Goal: Task Accomplishment & Management: Manage account settings

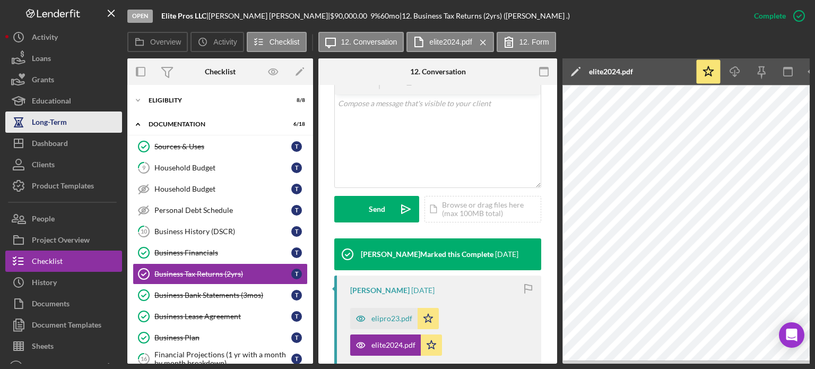
click at [57, 132] on div "Long-Term" at bounding box center [49, 123] width 35 height 24
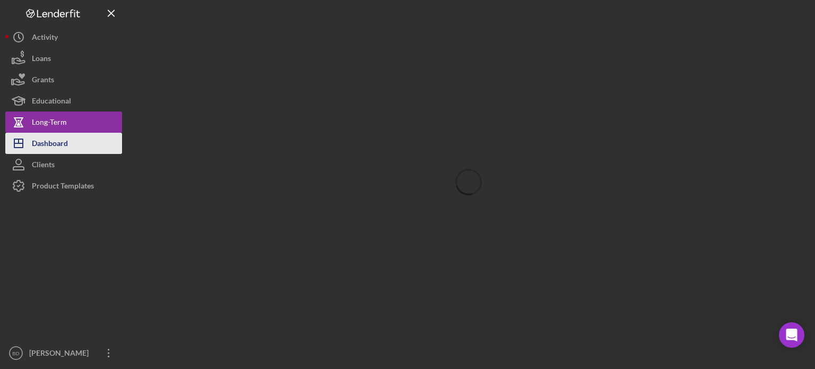
click at [51, 140] on div "Dashboard" at bounding box center [50, 145] width 36 height 24
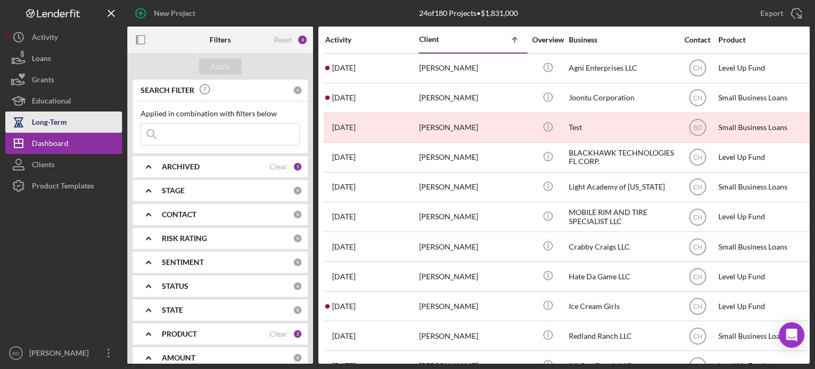
click at [61, 114] on div "Long-Term" at bounding box center [49, 123] width 35 height 24
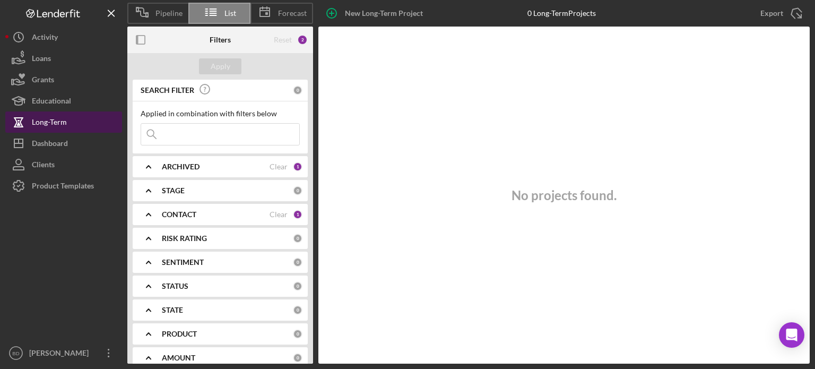
click at [40, 120] on div "Long-Term" at bounding box center [49, 123] width 35 height 24
click at [186, 167] on b "ARCHIVED" at bounding box center [181, 166] width 38 height 8
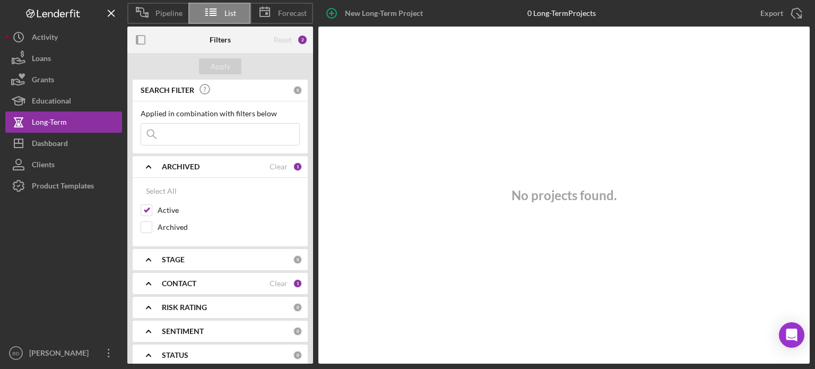
click at [186, 167] on b "ARCHIVED" at bounding box center [181, 166] width 38 height 8
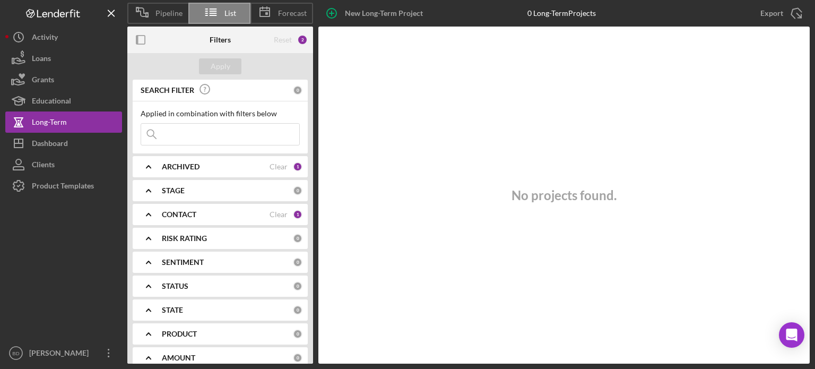
click at [178, 334] on b "PRODUCT" at bounding box center [179, 333] width 35 height 8
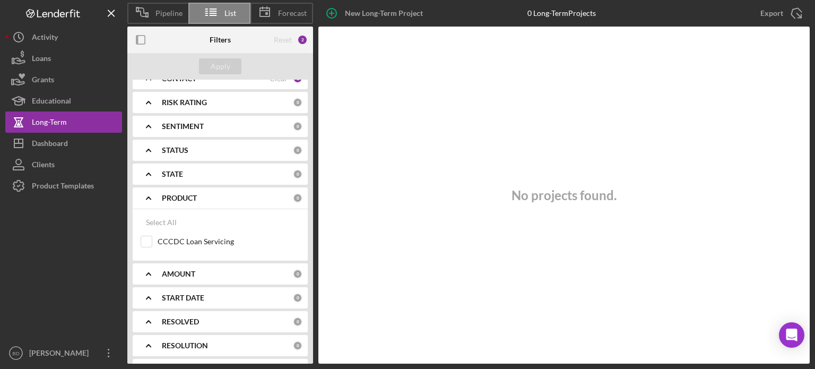
scroll to position [159, 0]
click at [150, 218] on input "CCCDC Loan Servicing" at bounding box center [146, 218] width 11 height 11
checkbox input "true"
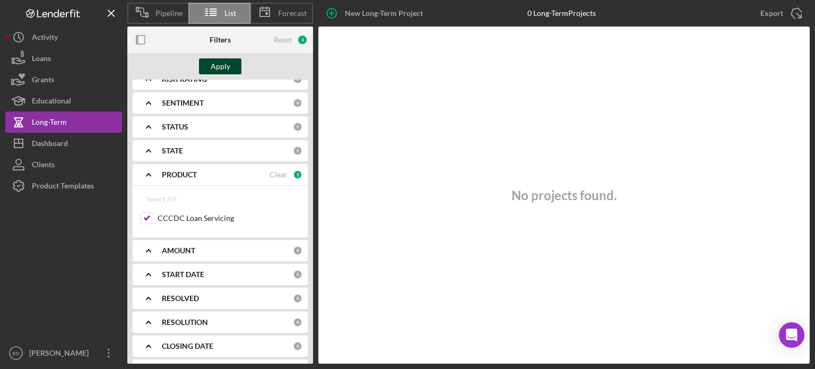
click at [227, 61] on div "Apply" at bounding box center [221, 66] width 20 height 16
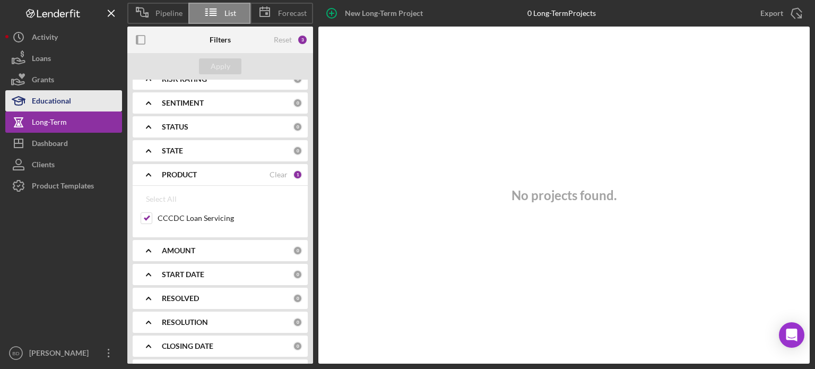
click at [38, 101] on div "Educational" at bounding box center [51, 102] width 39 height 24
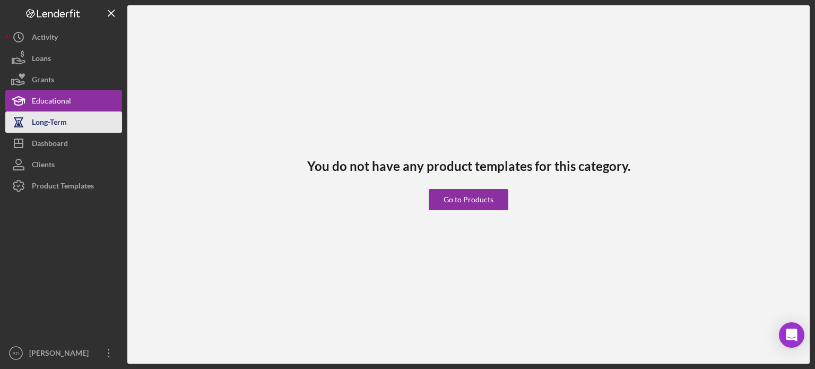
click at [42, 121] on div "Long-Term" at bounding box center [49, 123] width 35 height 24
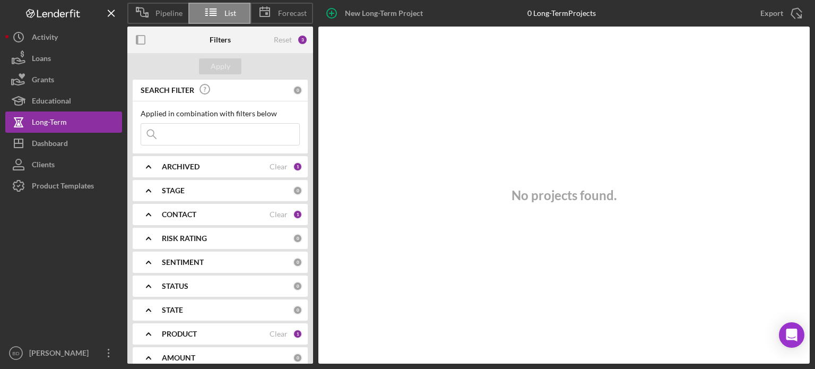
click at [173, 331] on b "PRODUCT" at bounding box center [179, 333] width 35 height 8
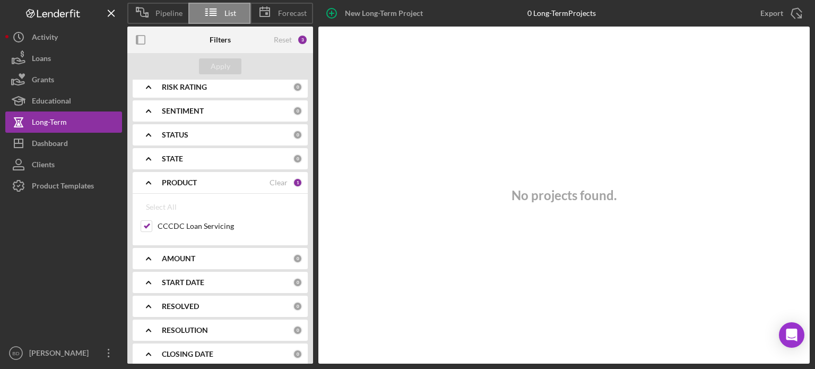
scroll to position [159, 0]
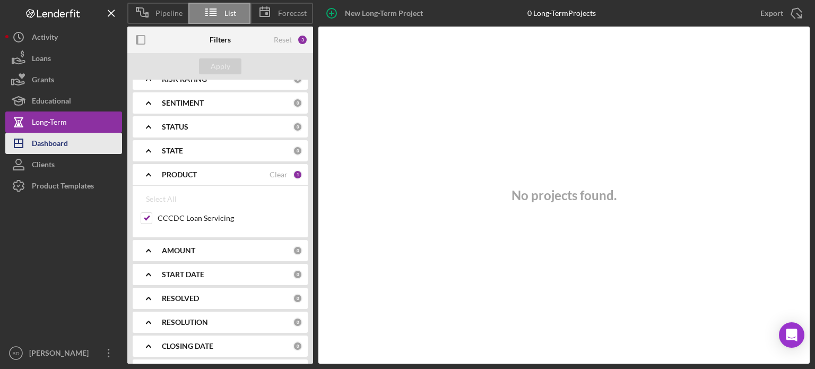
click at [58, 141] on div "Dashboard" at bounding box center [50, 145] width 36 height 24
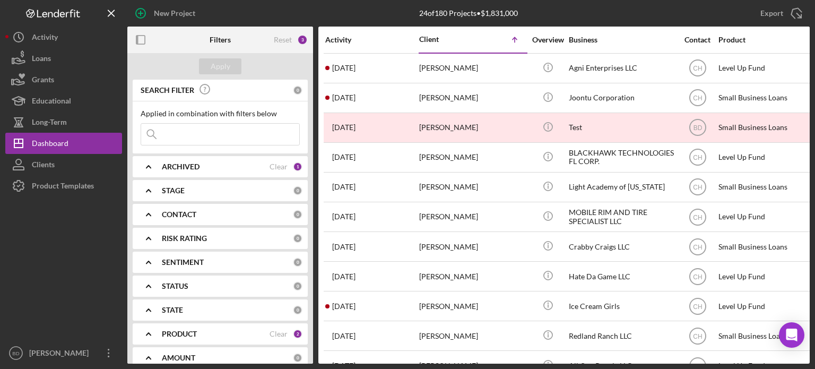
click at [186, 329] on b "PRODUCT" at bounding box center [179, 333] width 35 height 8
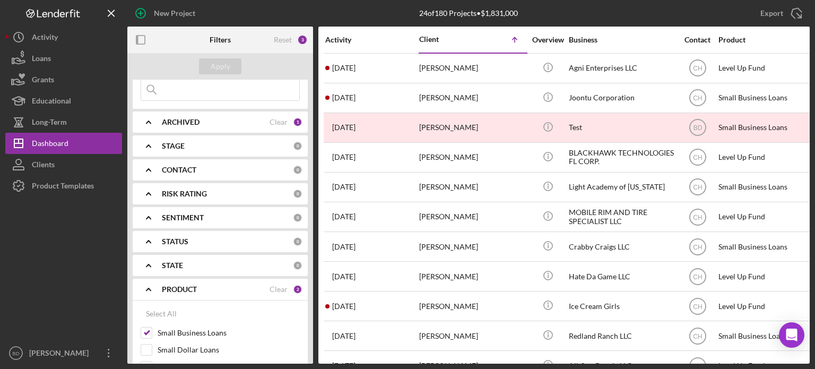
scroll to position [159, 0]
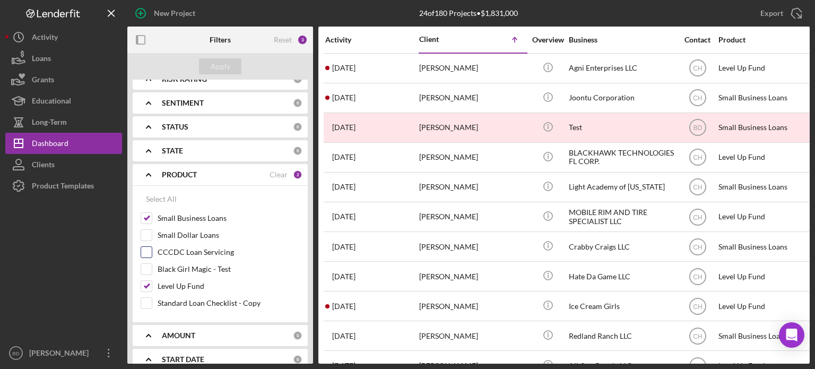
click at [146, 252] on input "CCCDC Loan Servicing" at bounding box center [146, 252] width 11 height 11
checkbox input "true"
click at [211, 60] on div "Apply" at bounding box center [221, 66] width 20 height 16
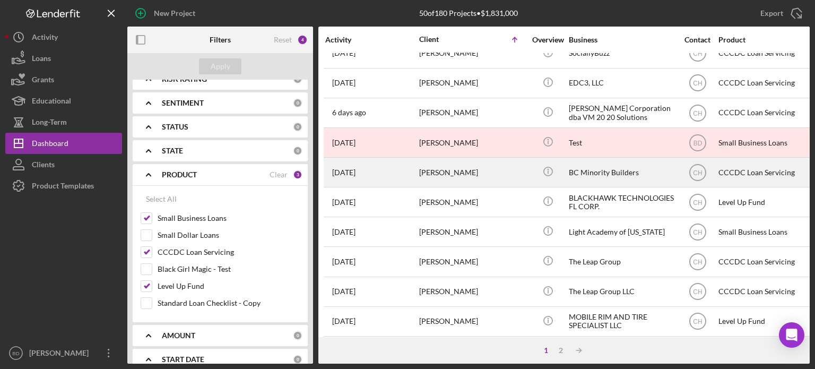
scroll to position [106, 0]
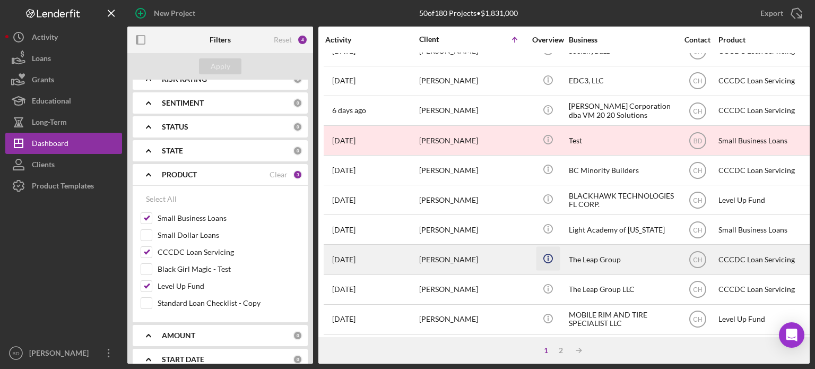
click at [543, 255] on icon "Icon/Info" at bounding box center [548, 259] width 24 height 24
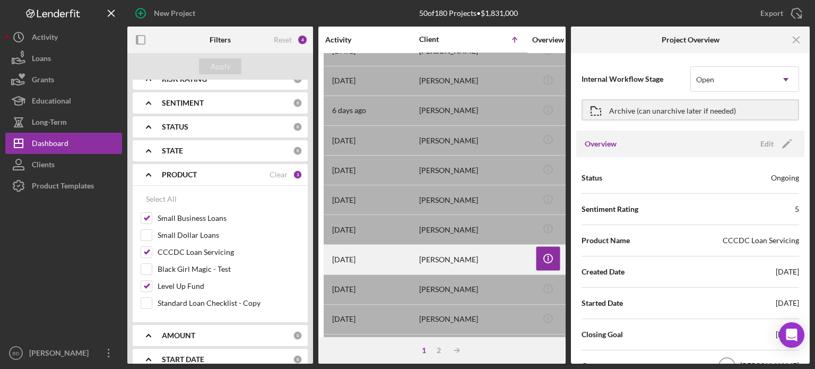
click at [423, 258] on div "[PERSON_NAME]" at bounding box center [472, 259] width 106 height 28
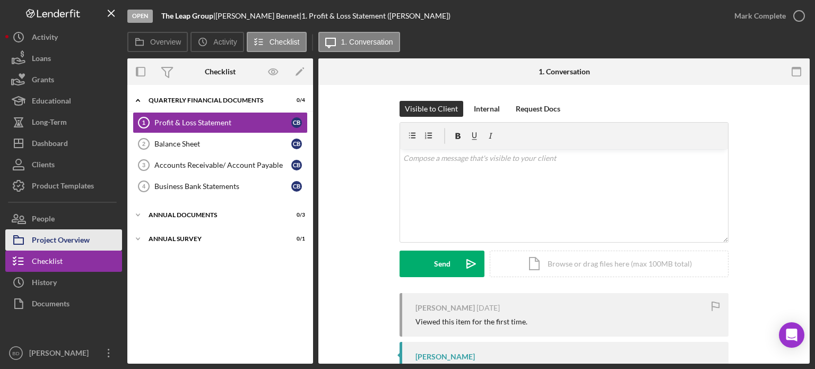
click at [72, 237] on div "Project Overview" at bounding box center [61, 241] width 58 height 24
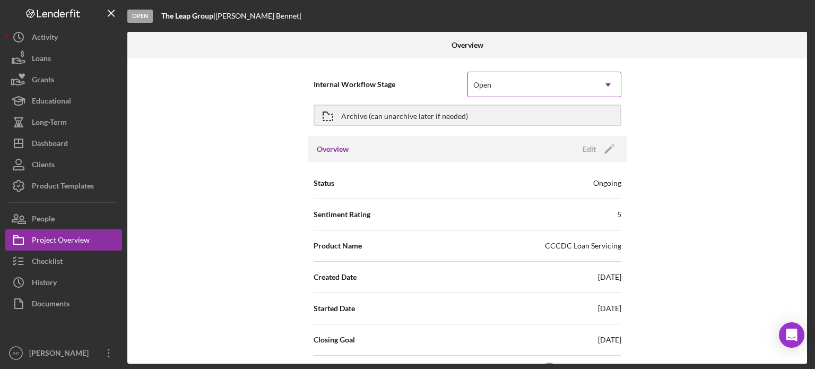
click at [494, 85] on div "Open" at bounding box center [531, 85] width 127 height 24
click at [228, 186] on div "Internal Workflow Stage Open Icon/Dropdown Arrow Archive (can unarchive later i…" at bounding box center [467, 210] width 680 height 305
click at [575, 82] on div "Open" at bounding box center [531, 85] width 127 height 24
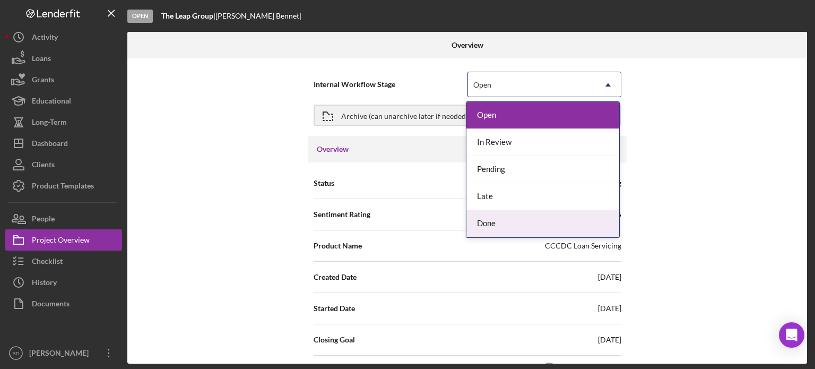
click at [498, 224] on div "Done" at bounding box center [542, 223] width 153 height 27
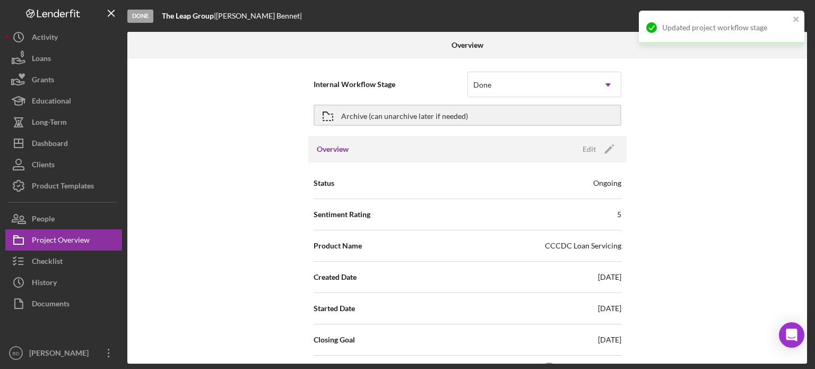
click at [222, 152] on div "Internal Workflow Stage option Done, selected. Done Icon/Dropdown Arrow Archive…" at bounding box center [467, 210] width 680 height 305
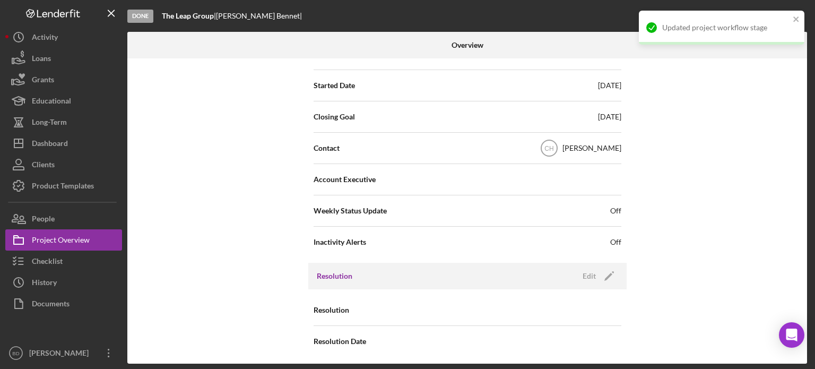
scroll to position [225, 0]
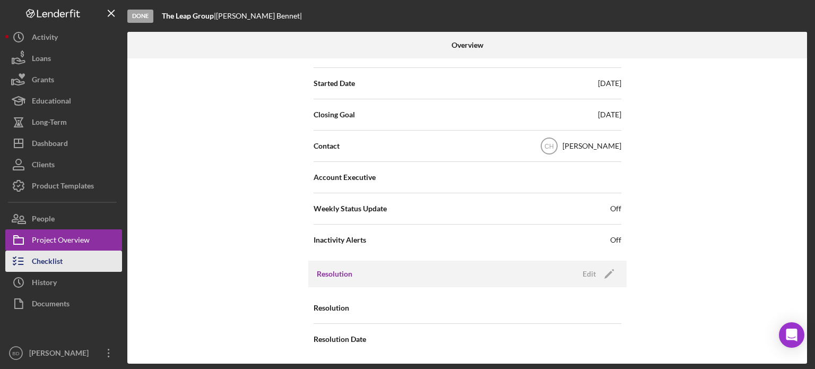
click at [50, 260] on div "Checklist" at bounding box center [47, 262] width 31 height 24
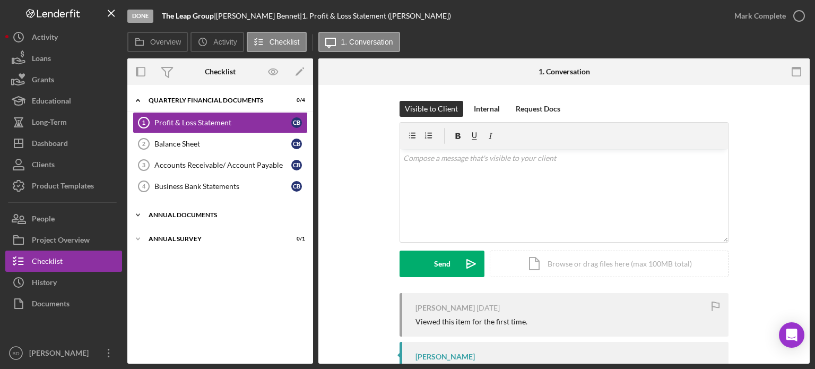
click at [197, 212] on div "Annual Documents" at bounding box center [224, 215] width 151 height 6
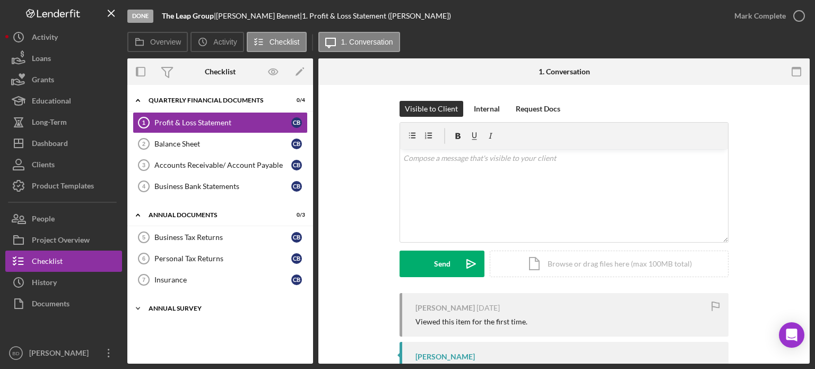
click at [178, 305] on div "Annual Survey" at bounding box center [224, 308] width 151 height 6
click at [294, 75] on icon "Icon/Edit" at bounding box center [300, 72] width 24 height 24
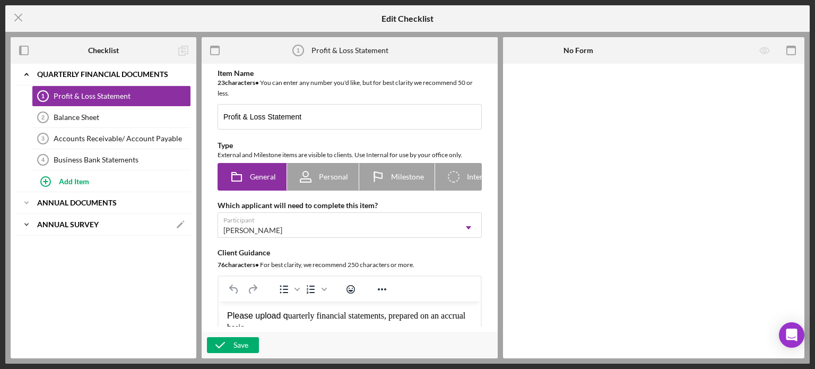
click at [73, 223] on b "Annual Survey" at bounding box center [68, 224] width 62 height 6
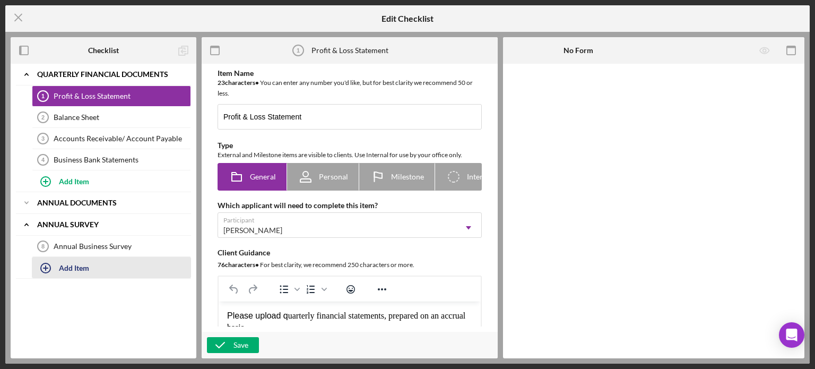
click at [48, 265] on icon "button" at bounding box center [45, 268] width 27 height 27
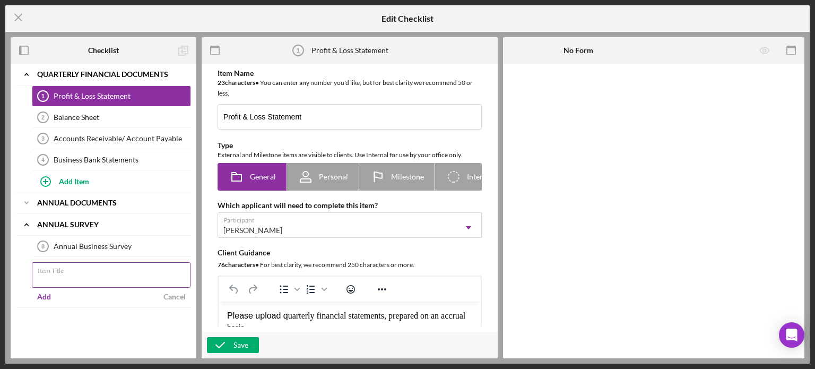
click at [75, 274] on input "Item Title" at bounding box center [111, 274] width 159 height 25
type input "Comments"
click at [43, 291] on div "Add" at bounding box center [44, 297] width 14 height 16
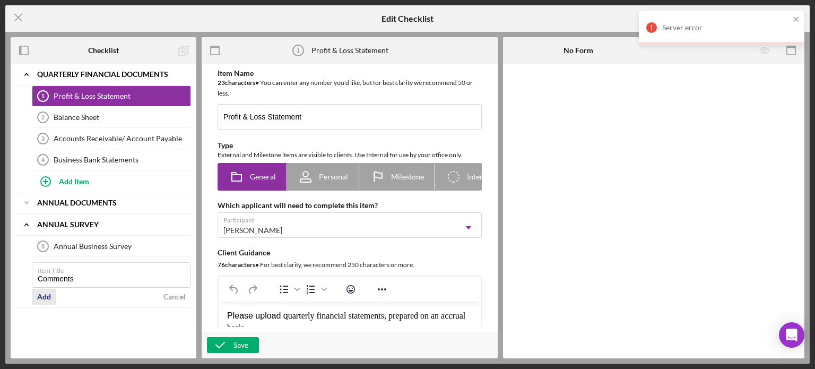
click at [44, 294] on div "Add" at bounding box center [44, 297] width 14 height 16
click at [795, 19] on icon "close" at bounding box center [795, 18] width 5 height 5
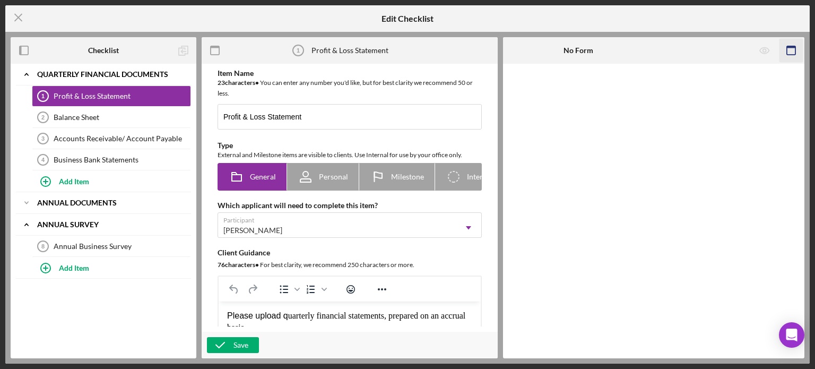
click at [794, 50] on icon "button" at bounding box center [791, 51] width 24 height 24
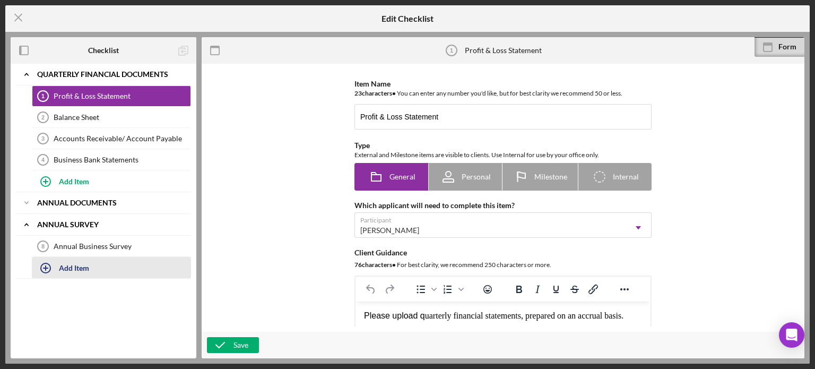
click at [68, 265] on div "Add Item" at bounding box center [74, 267] width 30 height 20
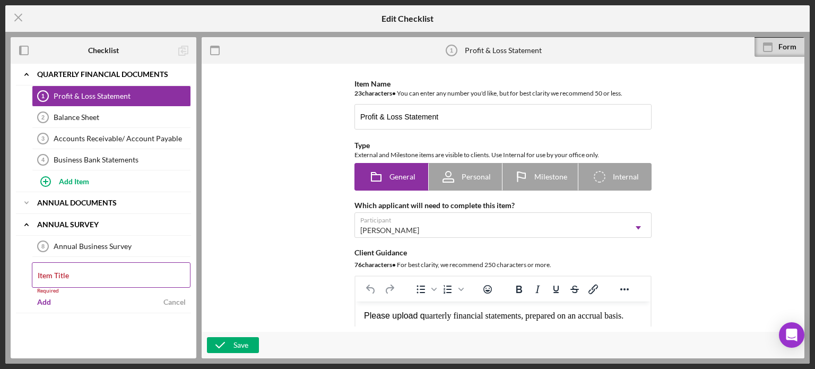
click at [81, 272] on div "Item Title Required" at bounding box center [111, 278] width 159 height 32
click at [77, 271] on div "Item Title Required" at bounding box center [111, 278] width 159 height 32
type input "Notes"
click at [47, 294] on div "Add" at bounding box center [44, 297] width 14 height 16
click at [16, 19] on line at bounding box center [18, 17] width 7 height 7
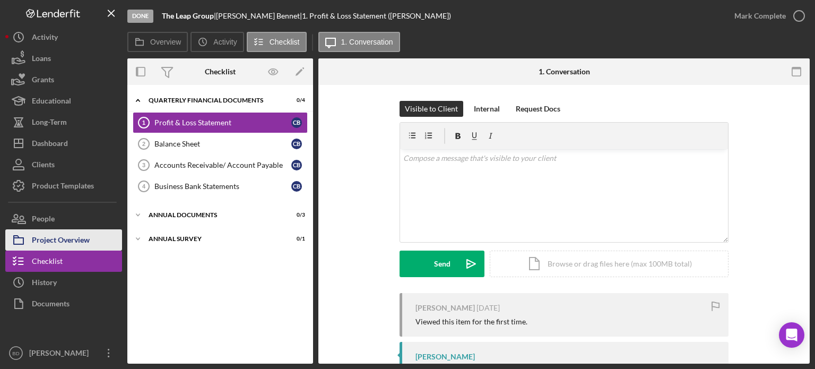
click at [60, 237] on div "Project Overview" at bounding box center [61, 241] width 58 height 24
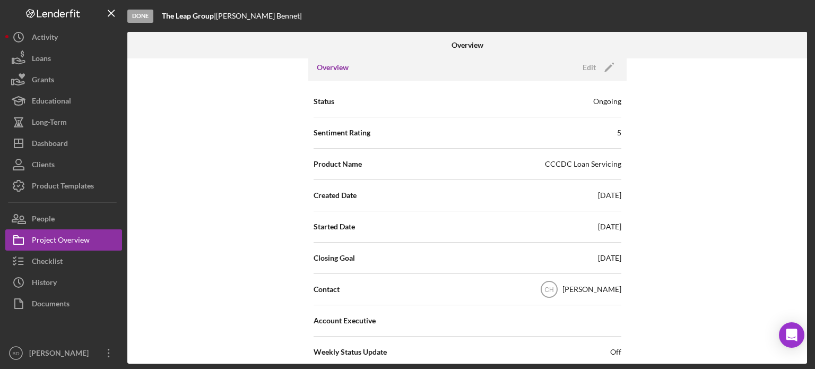
scroll to position [225, 0]
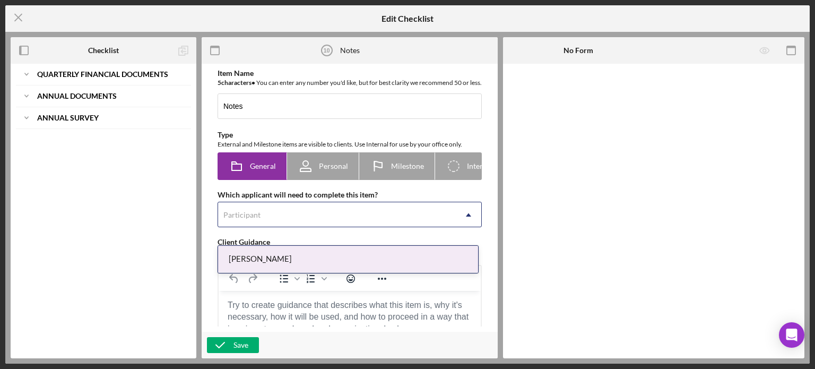
click at [309, 227] on div "Participant" at bounding box center [337, 215] width 238 height 24
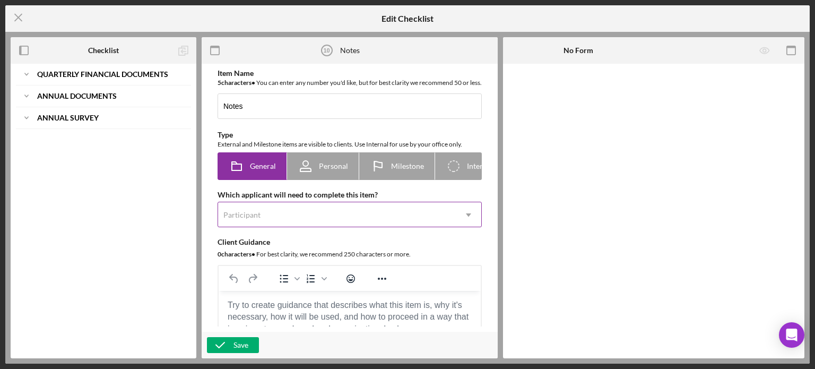
click at [309, 227] on div "Participant" at bounding box center [337, 215] width 238 height 24
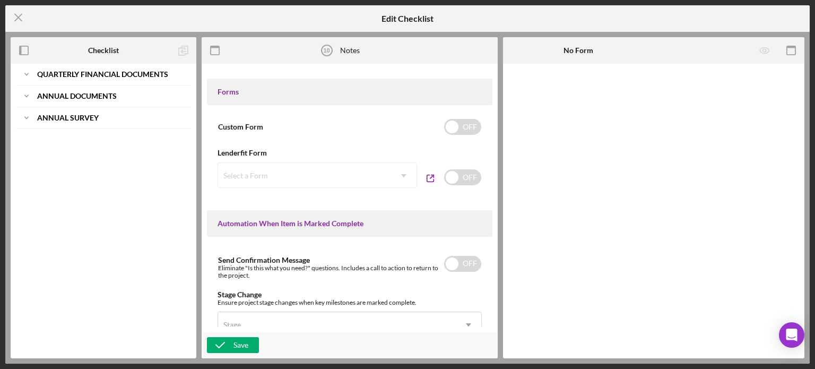
scroll to position [531, 0]
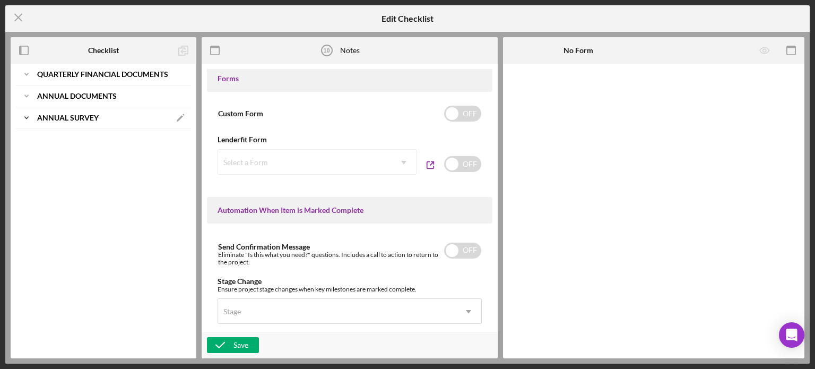
click at [51, 115] on b "Annual Survey" at bounding box center [68, 118] width 62 height 6
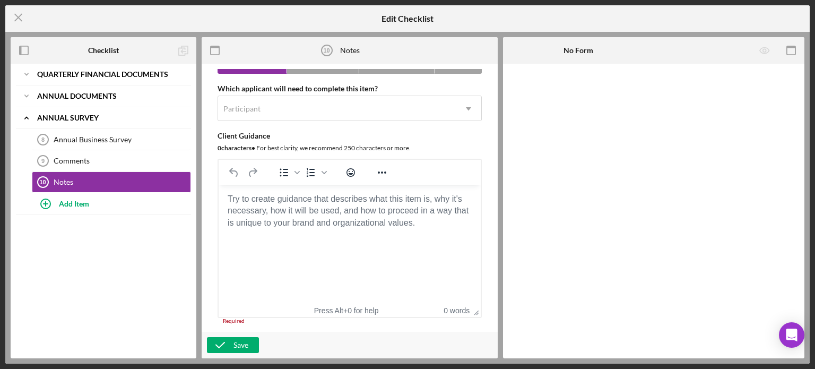
scroll to position [0, 0]
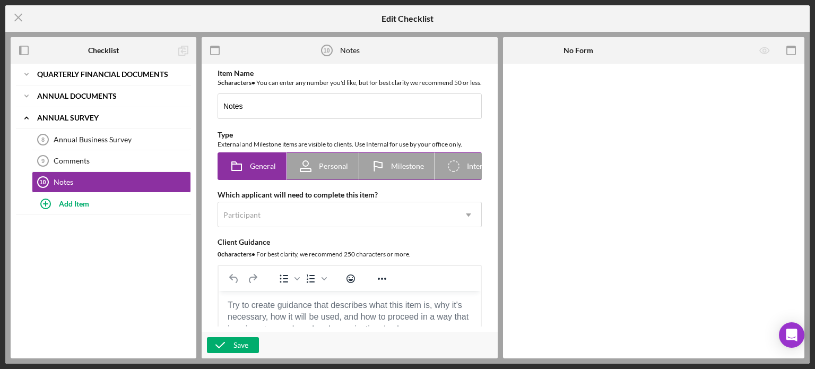
click at [461, 171] on icon "Icon/Checklist Item Internal" at bounding box center [453, 166] width 27 height 27
radio input "false"
radio input "true"
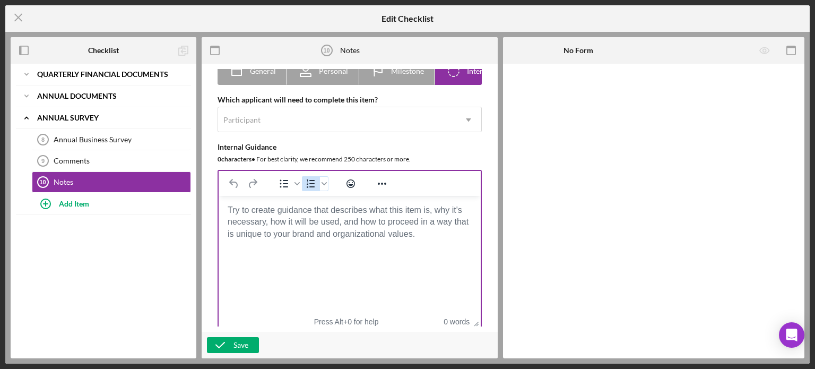
scroll to position [159, 0]
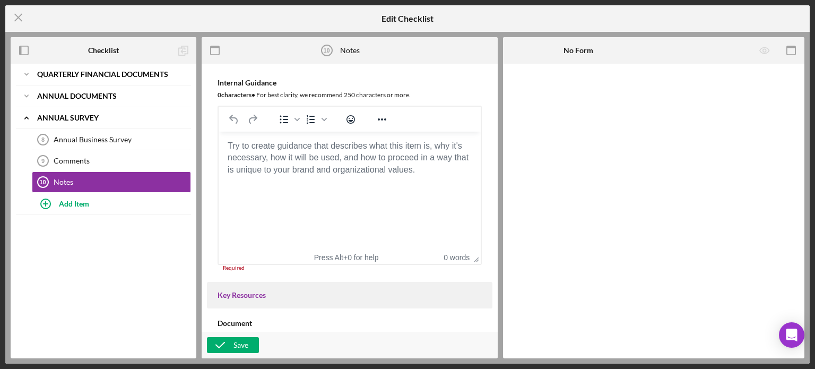
click at [307, 152] on body "Rich Text Area. Press ALT-0 for help." at bounding box center [349, 146] width 245 height 12
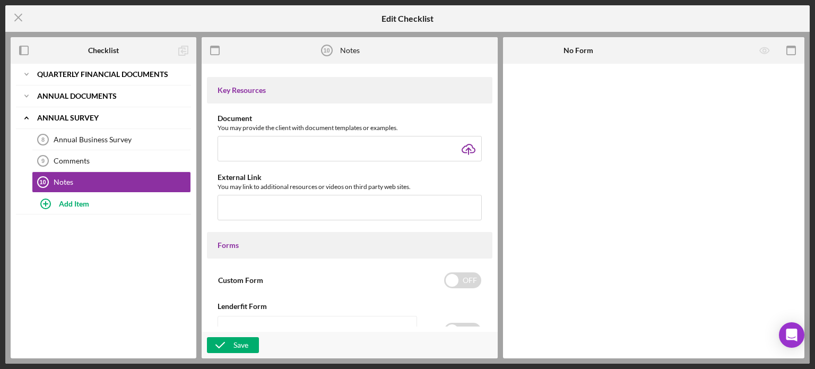
scroll to position [477, 0]
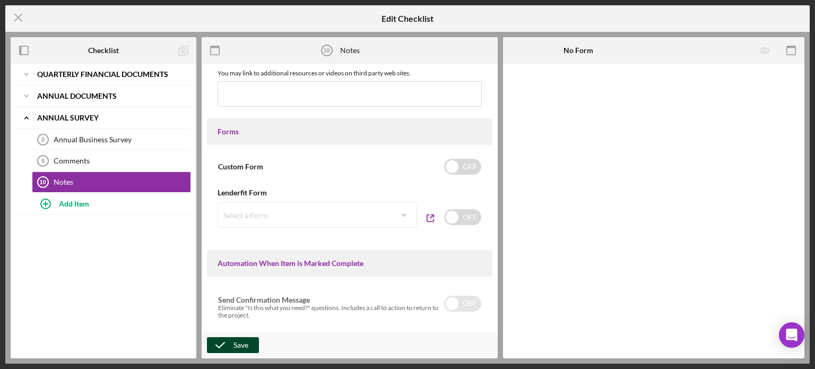
click at [230, 341] on icon "button" at bounding box center [220, 345] width 27 height 27
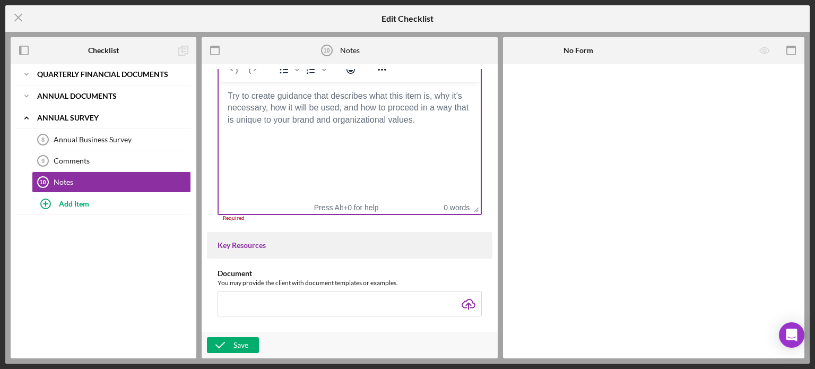
scroll to position [103, 0]
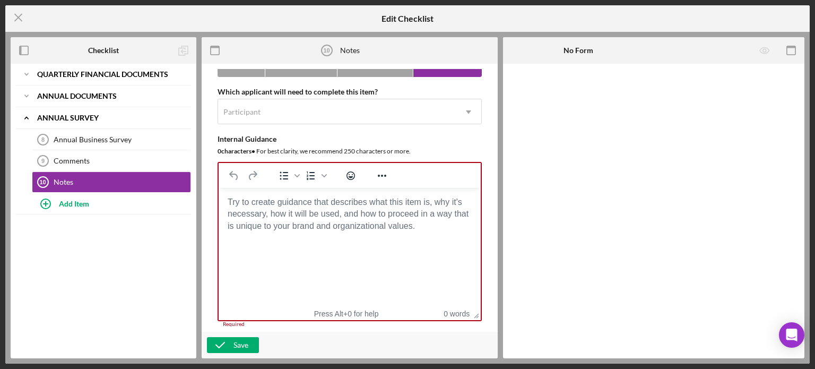
click at [322, 208] on body "Rich Text Area. Press ALT-0 for help." at bounding box center [349, 202] width 245 height 12
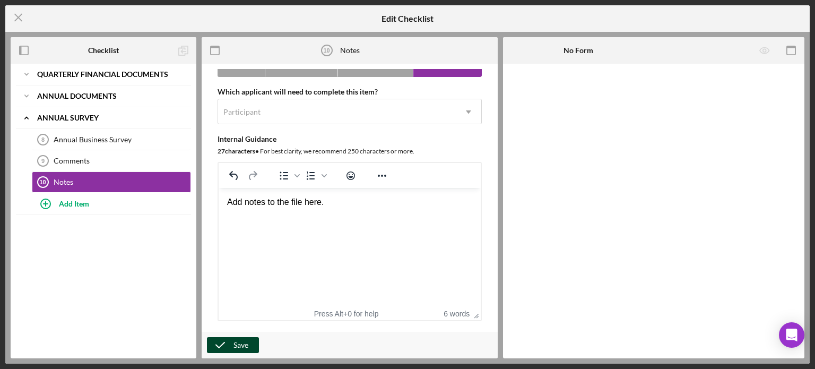
click at [234, 342] on div "Save" at bounding box center [240, 345] width 15 height 16
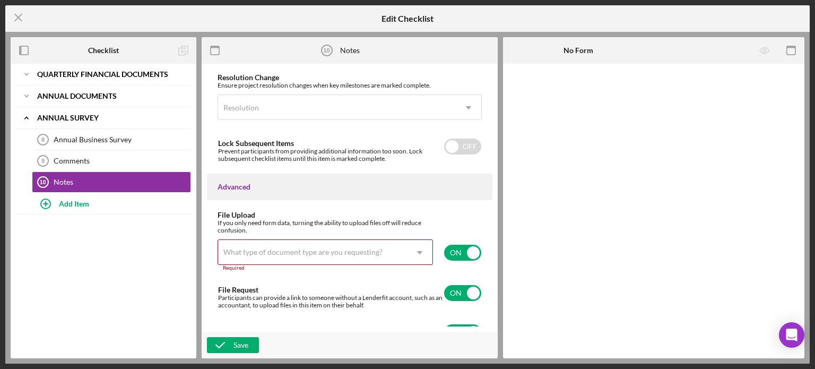
scroll to position [815, 0]
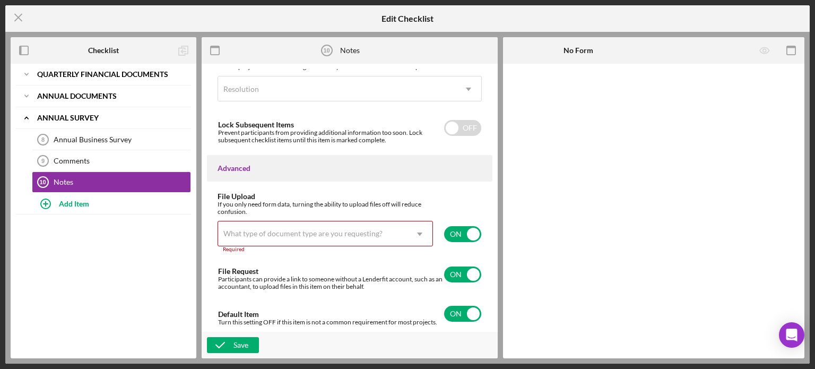
click at [344, 231] on div "What type of document type are you requesting?" at bounding box center [302, 233] width 159 height 8
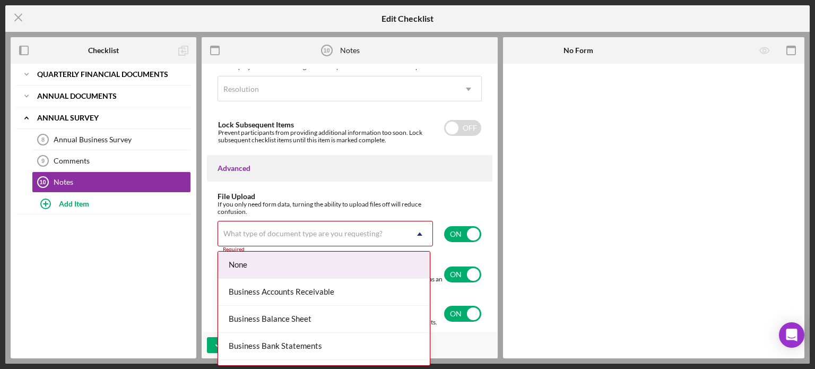
click at [306, 258] on div "None" at bounding box center [324, 264] width 212 height 27
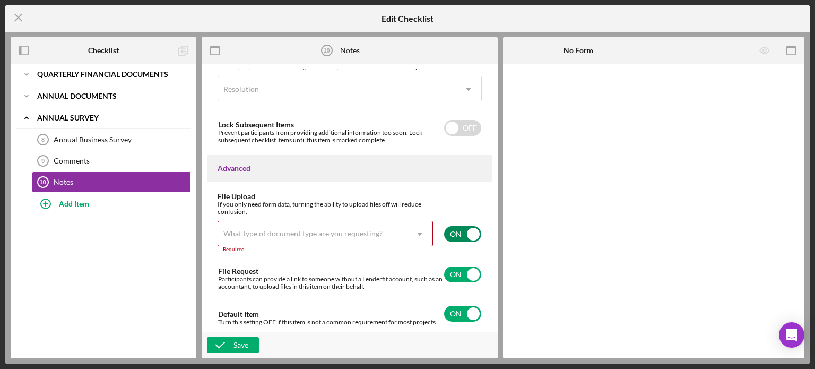
click at [471, 235] on input "checkbox" at bounding box center [462, 234] width 37 height 16
checkbox input "false"
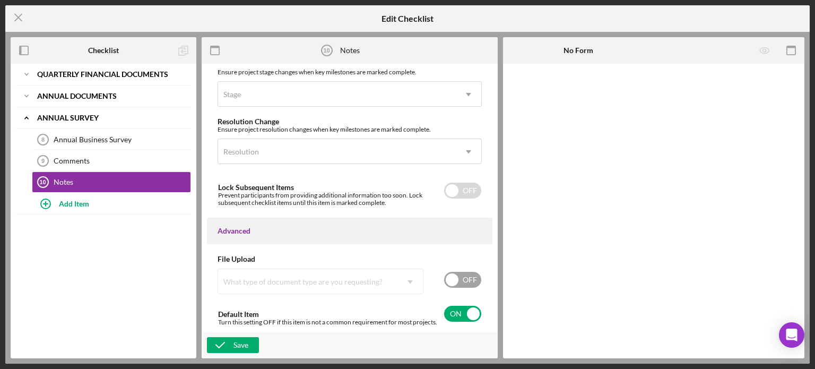
scroll to position [753, 0]
click at [225, 345] on icon "button" at bounding box center [220, 345] width 27 height 27
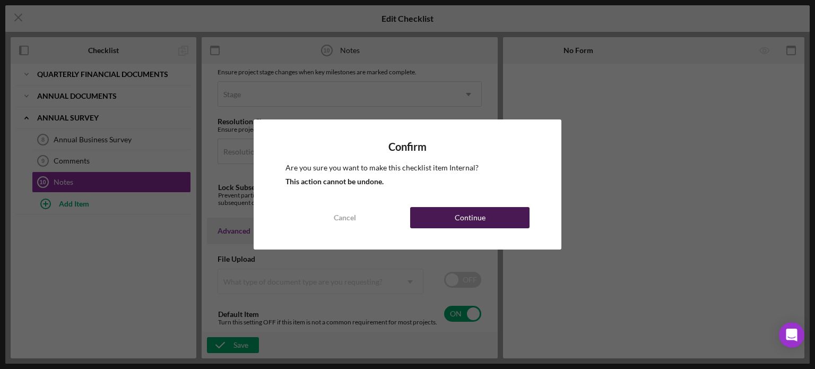
click at [452, 218] on button "Continue" at bounding box center [469, 217] width 119 height 21
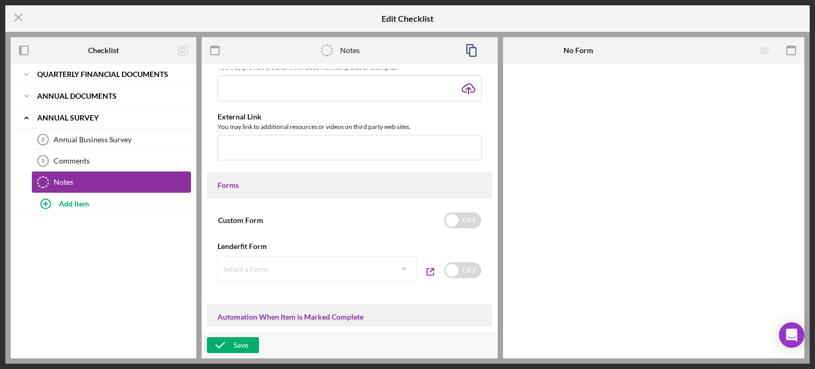
scroll to position [275, 0]
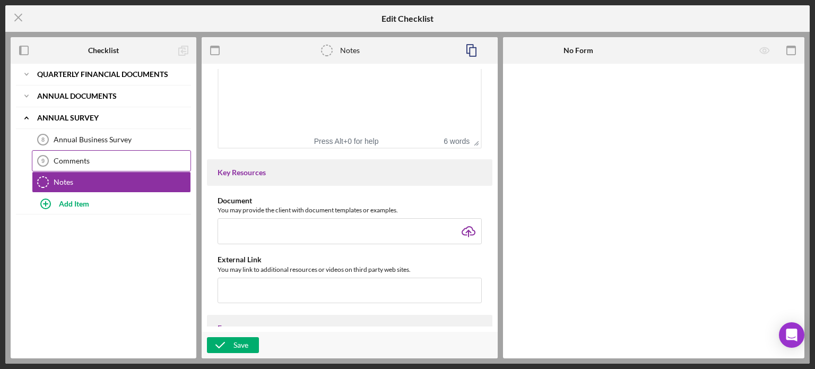
click at [84, 157] on div "Comments" at bounding box center [122, 161] width 137 height 8
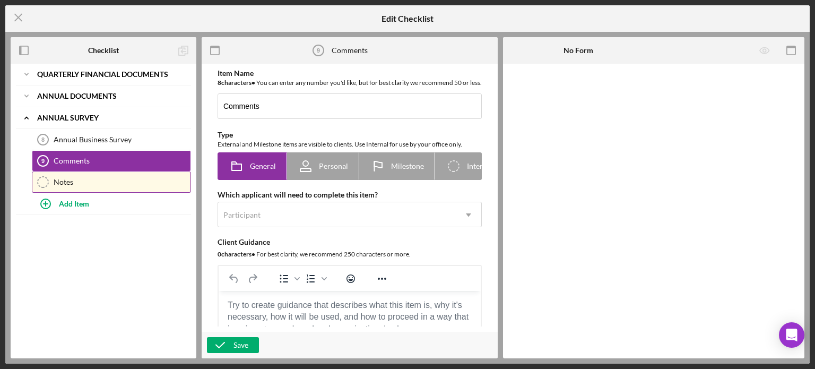
click at [90, 184] on div "Notes" at bounding box center [122, 182] width 137 height 8
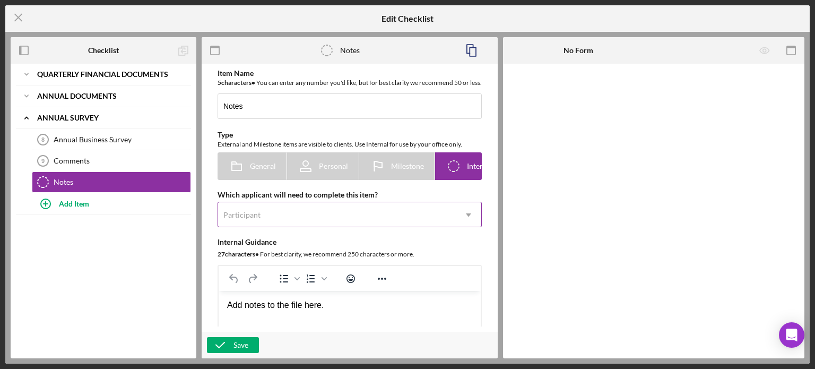
scroll to position [53, 0]
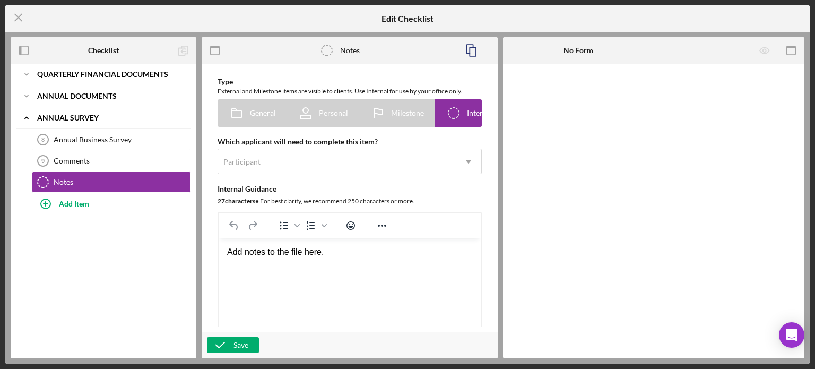
click at [276, 266] on html "Add notes to the file here." at bounding box center [350, 252] width 262 height 29
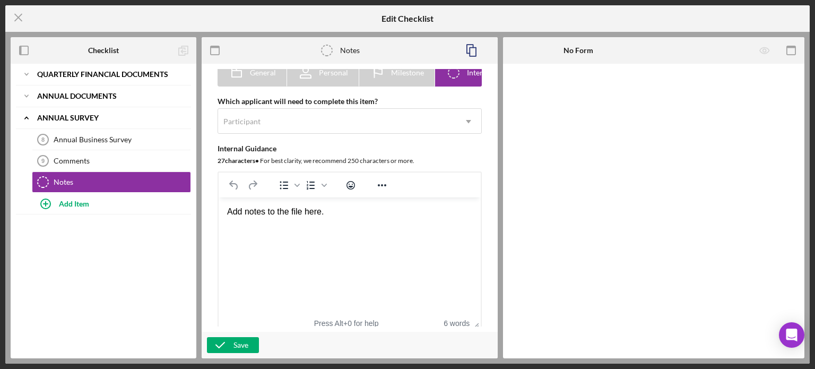
scroll to position [106, 0]
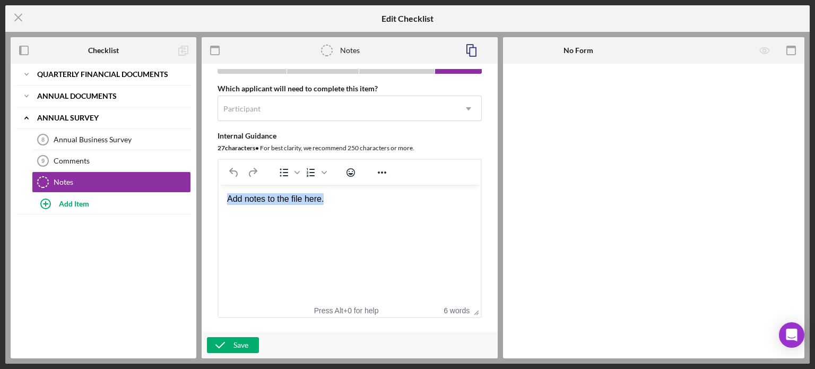
drag, startPoint x: 341, startPoint y: 198, endPoint x: 187, endPoint y: 204, distance: 154.0
click at [219, 204] on html "Add notes to the file here." at bounding box center [350, 199] width 262 height 29
drag, startPoint x: 289, startPoint y: 209, endPoint x: 190, endPoint y: 206, distance: 98.7
click at [219, 206] on html "Loan was cha" at bounding box center [350, 199] width 262 height 29
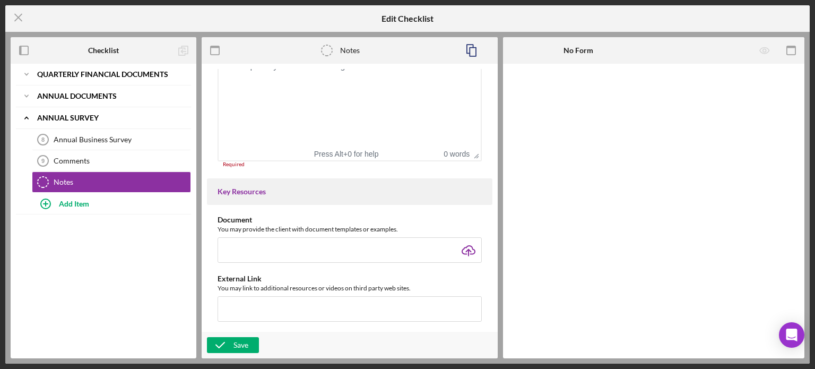
scroll to position [265, 0]
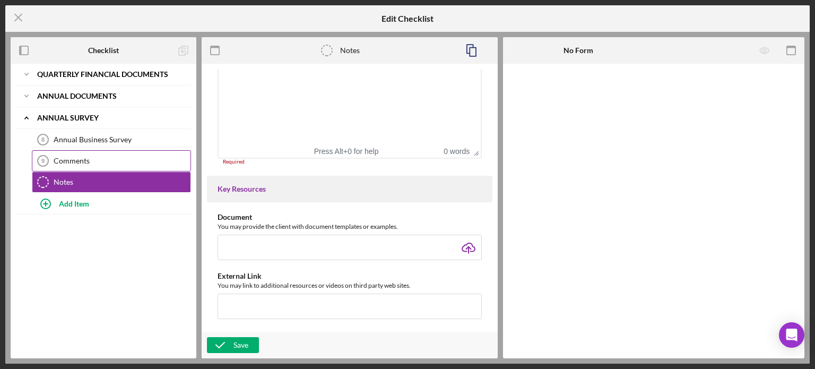
click at [82, 157] on div "Comments" at bounding box center [122, 161] width 137 height 8
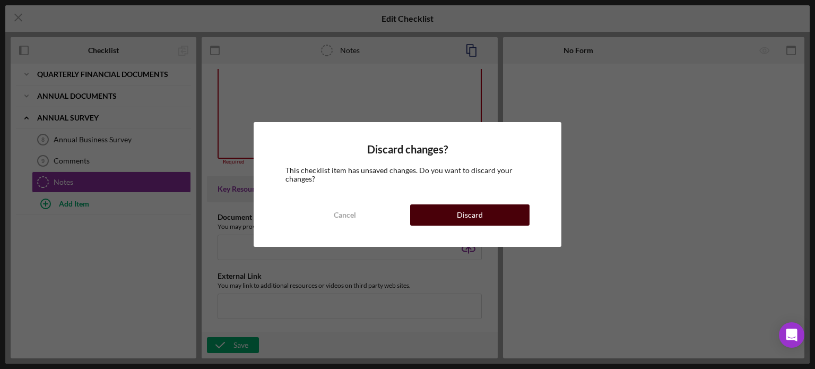
click at [476, 215] on div "Discard" at bounding box center [470, 214] width 26 height 21
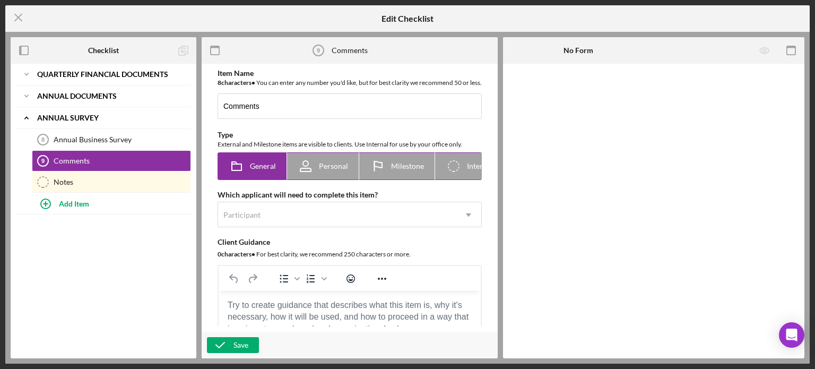
click at [457, 172] on icon "Icon/Checklist Item Internal" at bounding box center [453, 166] width 27 height 27
radio input "false"
radio input "true"
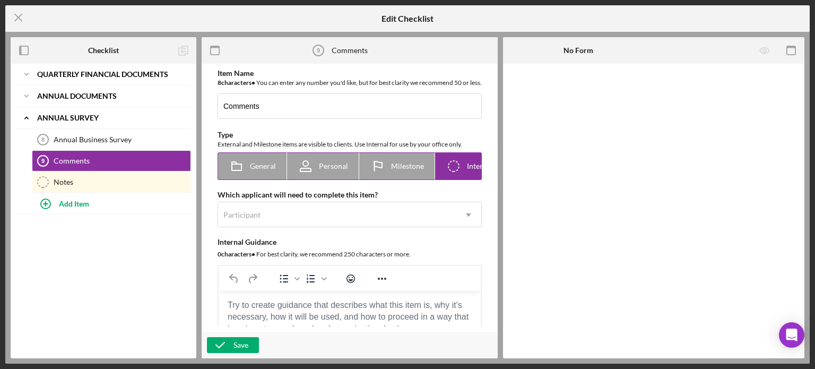
click at [462, 174] on icon "Icon/Checklist Item Internal" at bounding box center [453, 166] width 27 height 27
drag, startPoint x: 92, startPoint y: 160, endPoint x: 72, endPoint y: 162, distance: 20.3
click at [72, 162] on div "Comments" at bounding box center [122, 161] width 137 height 8
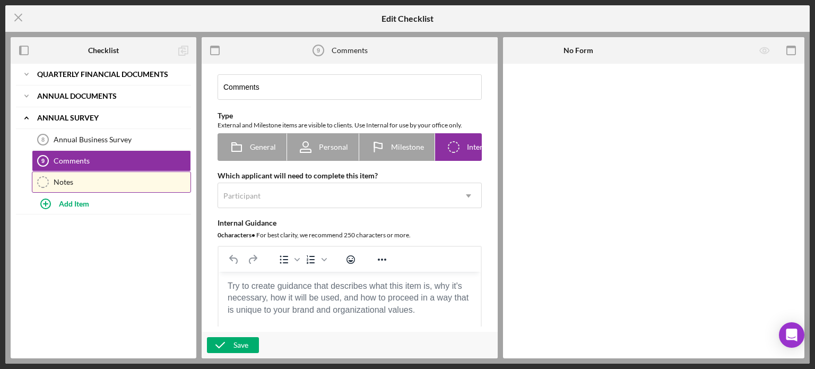
scroll to position [53, 0]
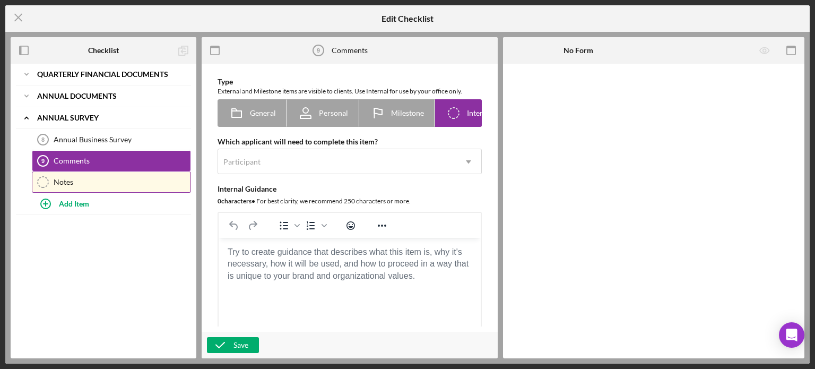
click at [68, 180] on div "Notes" at bounding box center [122, 182] width 137 height 8
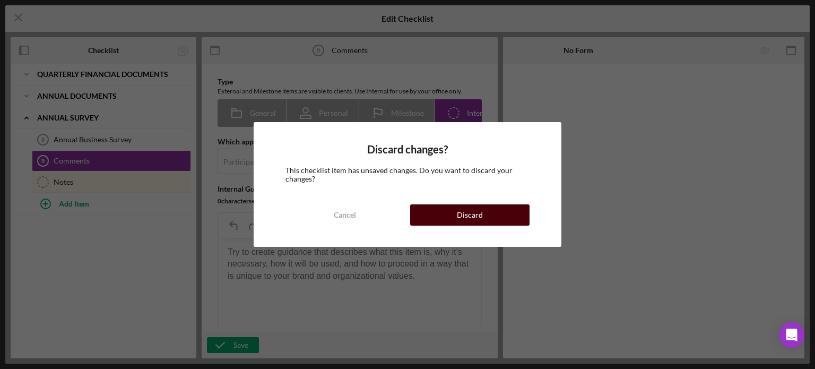
click at [483, 212] on button "Discard" at bounding box center [469, 214] width 119 height 21
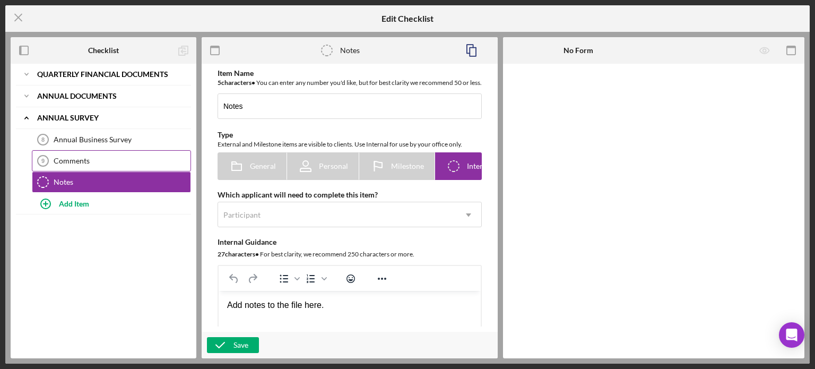
click at [105, 157] on div "Comments" at bounding box center [122, 161] width 137 height 8
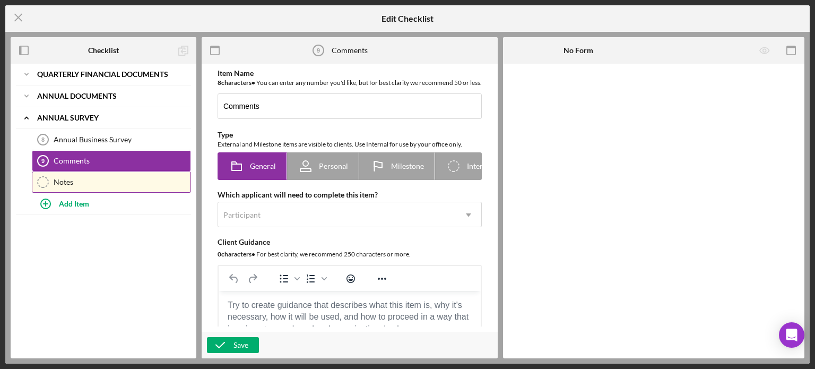
click at [106, 173] on link "Notes Notes" at bounding box center [111, 181] width 159 height 21
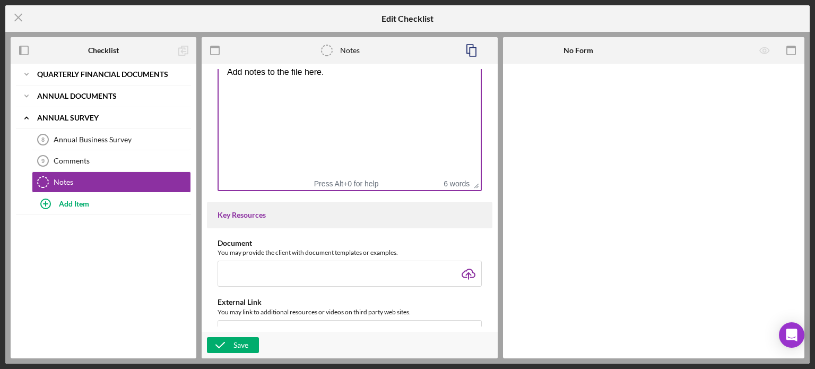
scroll to position [371, 0]
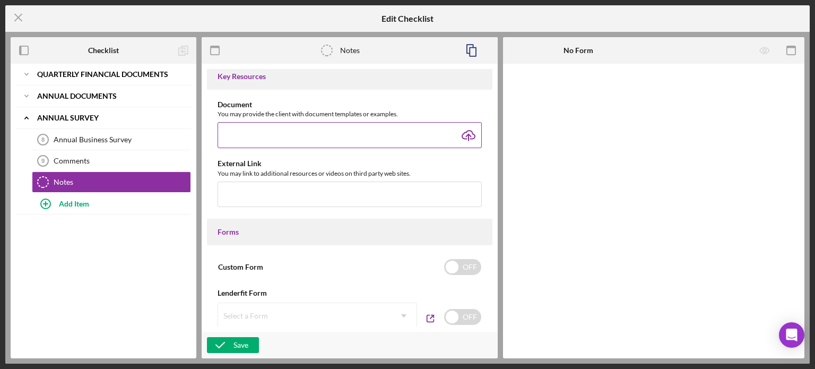
click at [326, 147] on input "file" at bounding box center [350, 134] width 264 height 25
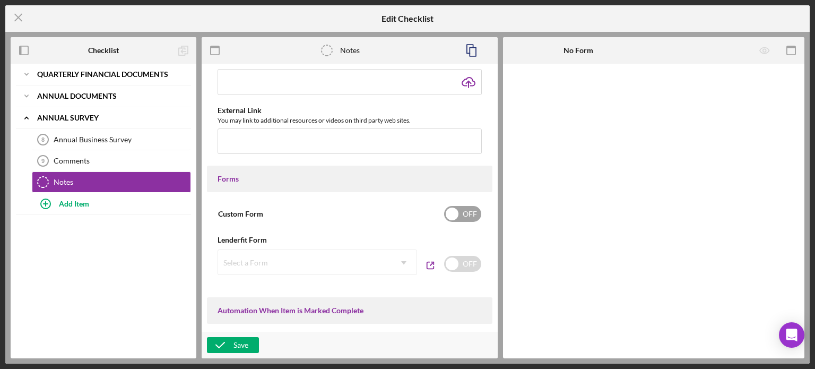
click at [459, 222] on input "checkbox" at bounding box center [462, 214] width 37 height 16
checkbox input "true"
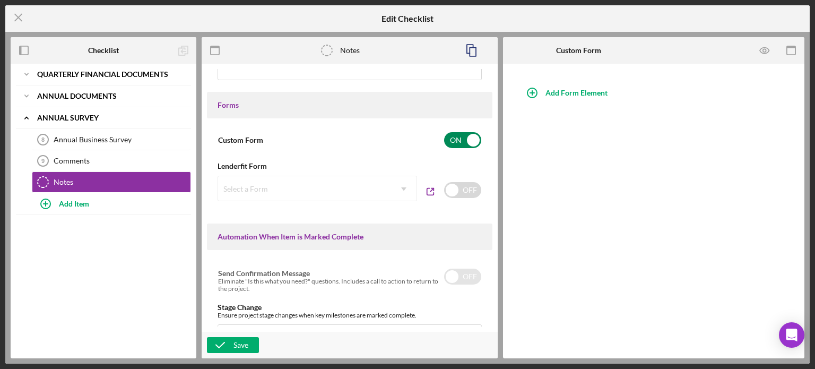
scroll to position [531, 0]
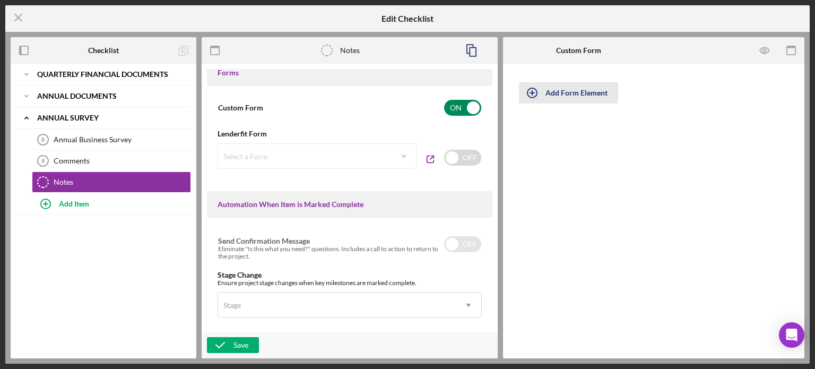
click at [548, 92] on div "Add Form Element" at bounding box center [576, 92] width 62 height 21
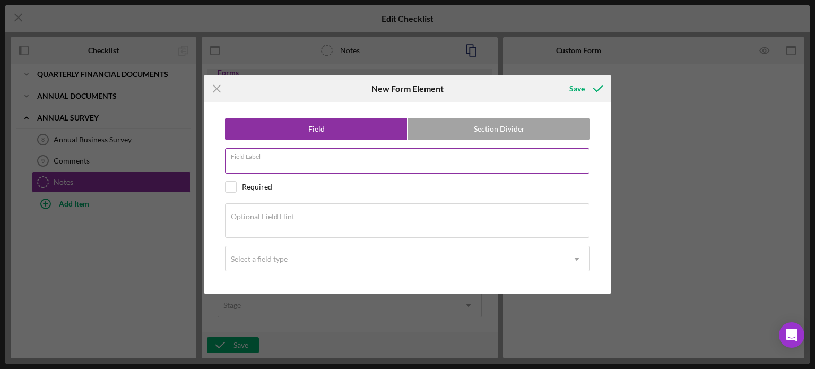
click at [289, 165] on input "Field Label" at bounding box center [407, 160] width 364 height 25
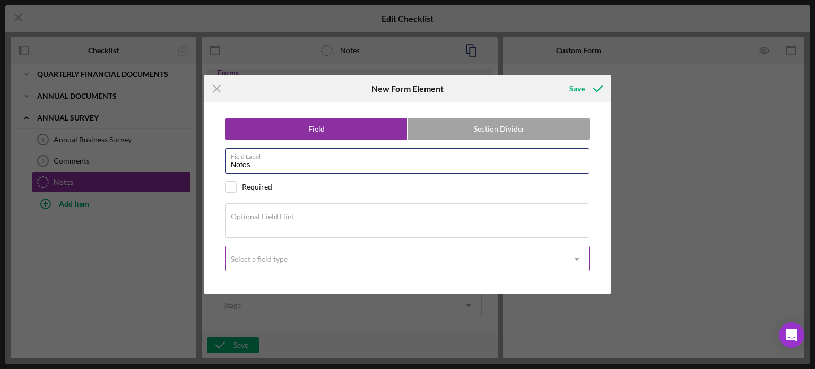
type input "Notes"
click at [309, 254] on div "Select a field type" at bounding box center [394, 259] width 338 height 24
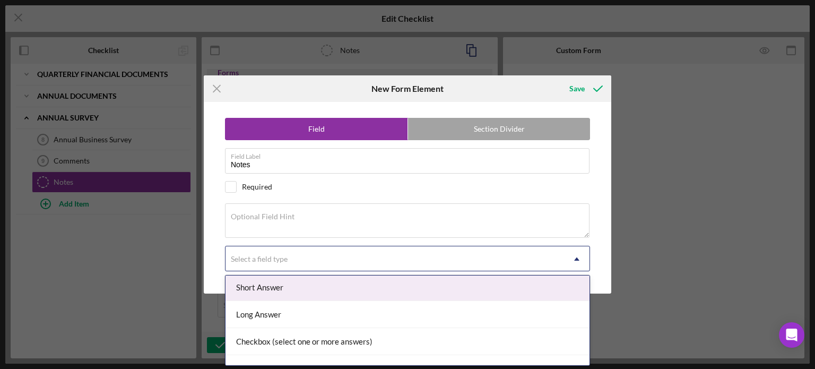
scroll to position [53, 0]
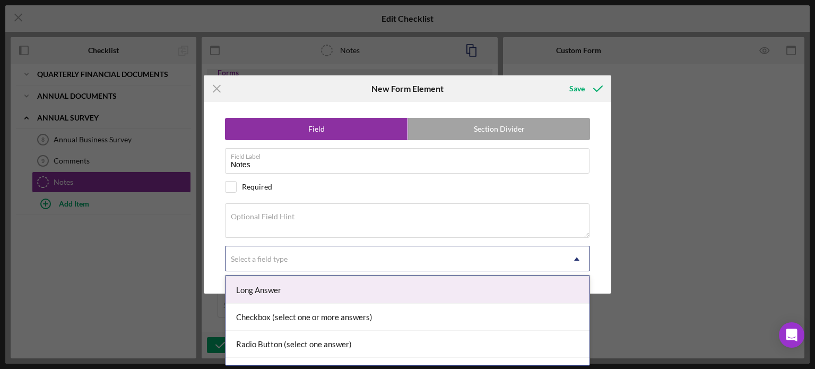
click at [315, 289] on div "Long Answer" at bounding box center [407, 289] width 364 height 27
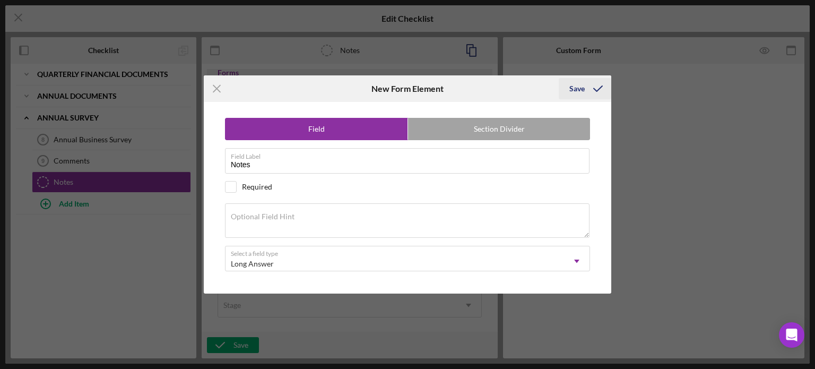
click at [578, 84] on div "Save" at bounding box center [576, 88] width 15 height 21
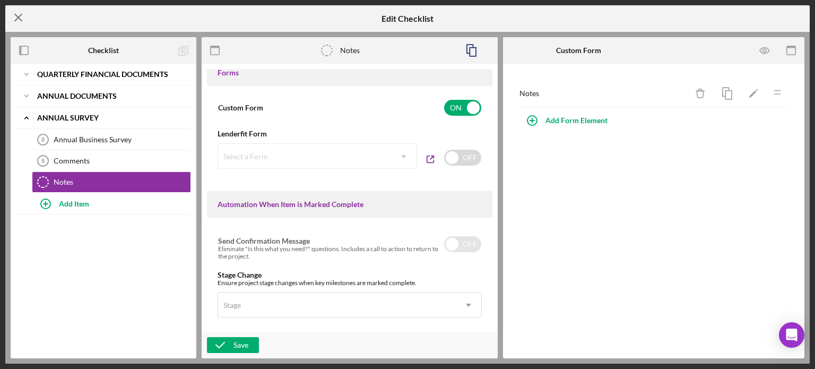
click at [19, 16] on line at bounding box center [18, 17] width 7 height 7
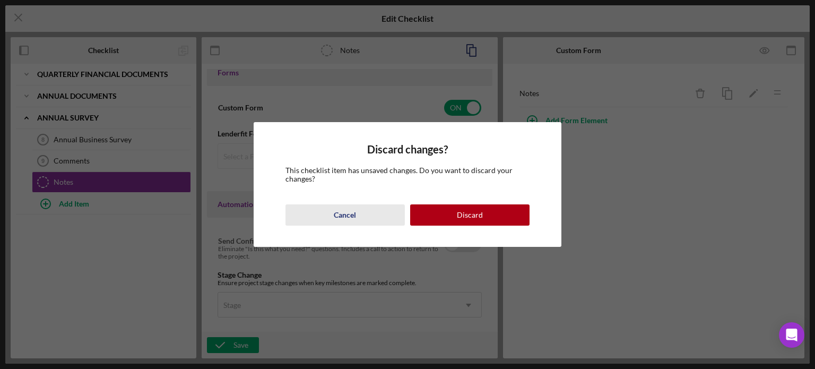
click at [355, 216] on div "Cancel" at bounding box center [345, 214] width 22 height 21
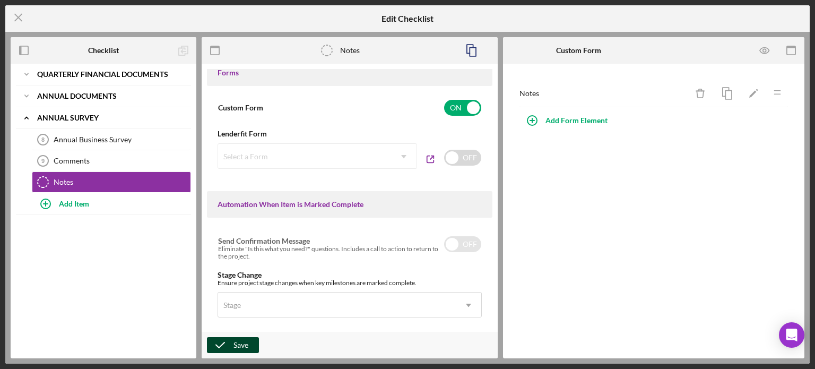
click at [225, 342] on icon "button" at bounding box center [220, 345] width 27 height 27
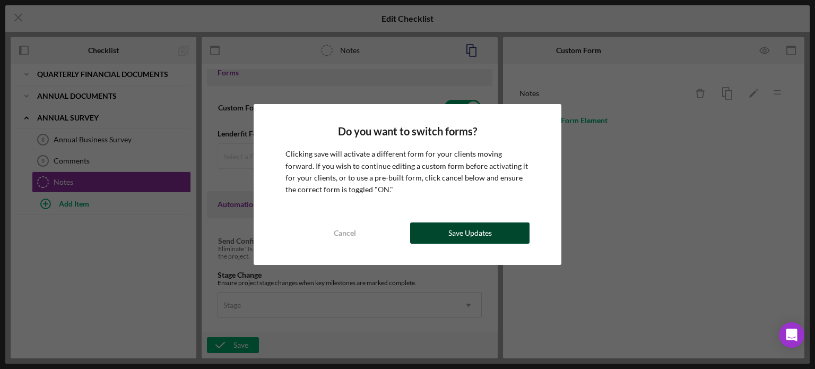
click at [439, 235] on button "Save Updates" at bounding box center [469, 232] width 119 height 21
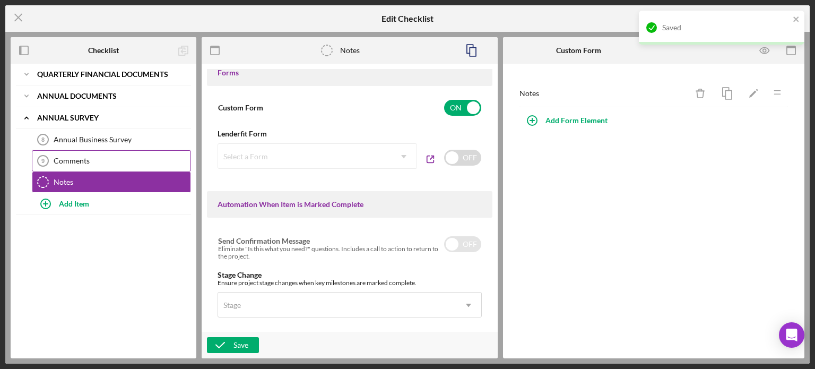
click at [73, 160] on div "Comments" at bounding box center [122, 161] width 137 height 8
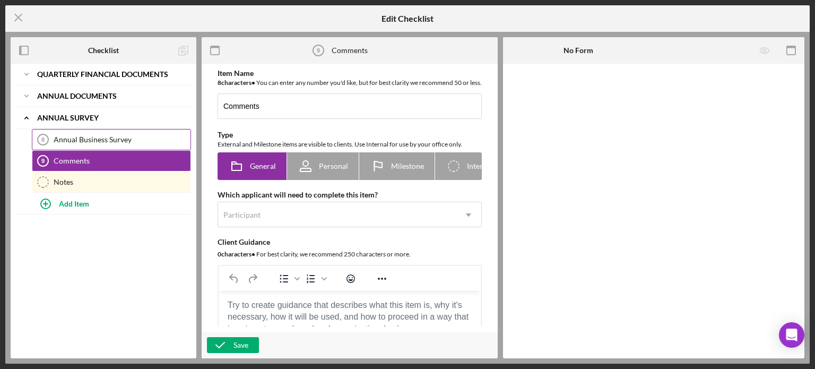
click at [87, 136] on div "Annual Business Survey" at bounding box center [122, 139] width 137 height 8
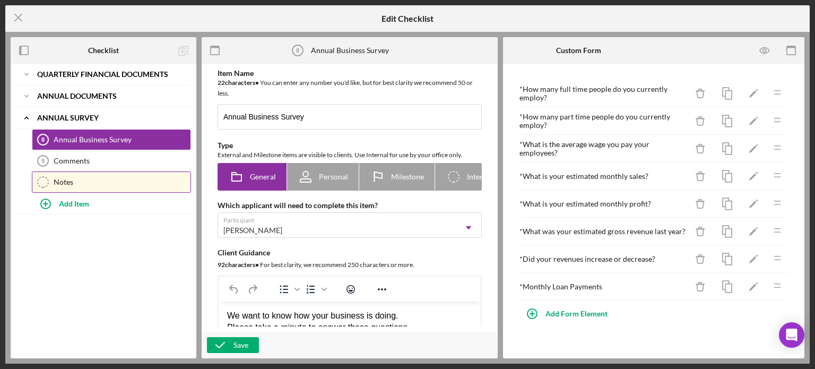
click at [63, 174] on link "Notes Notes" at bounding box center [111, 181] width 159 height 21
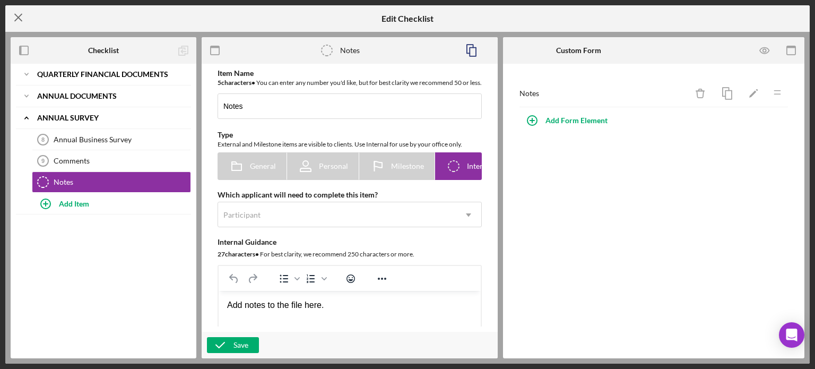
click at [16, 14] on icon "Icon/Menu Close" at bounding box center [18, 17] width 27 height 27
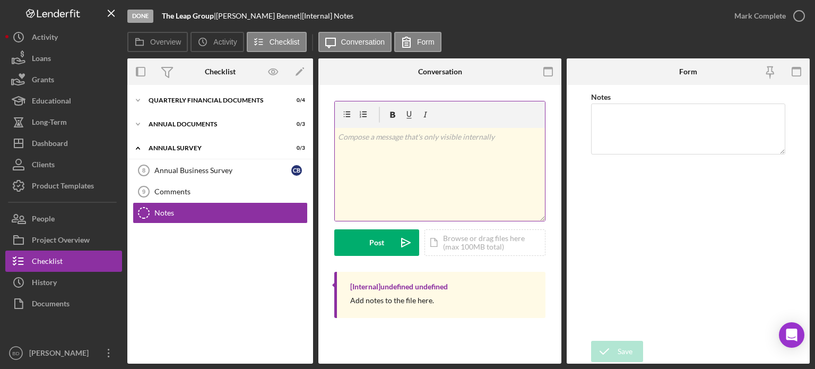
click at [415, 160] on div "v Color teal Color pink Remove color Add row above Add row below Add column bef…" at bounding box center [440, 174] width 210 height 93
click at [644, 127] on textarea "Notes" at bounding box center [688, 128] width 194 height 51
click at [494, 139] on p at bounding box center [440, 137] width 204 height 12
click at [494, 134] on p "$100k loan was charged off; 50% recovered from Loan Loss Reserve" at bounding box center [440, 143] width 204 height 24
click at [468, 161] on div "v Color teal Color pink Remove color Add row above Add row below Add column bef…" at bounding box center [440, 174] width 210 height 93
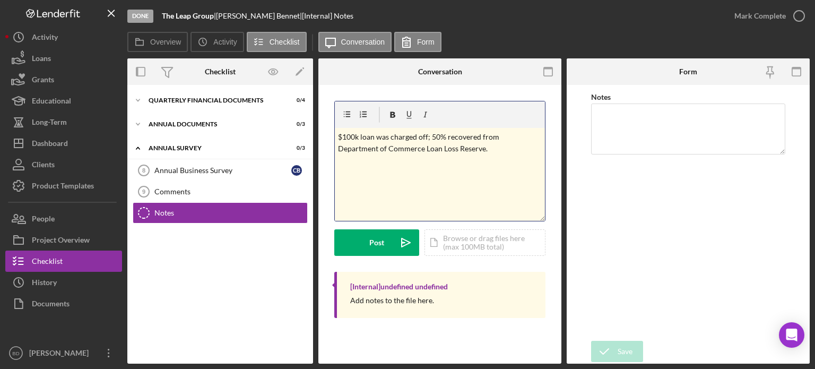
click at [482, 149] on p "$100k loan was charged off; 50% recovered from Department of Commerce Loan Loss…" at bounding box center [440, 143] width 204 height 24
click at [379, 240] on div "Post" at bounding box center [376, 242] width 15 height 27
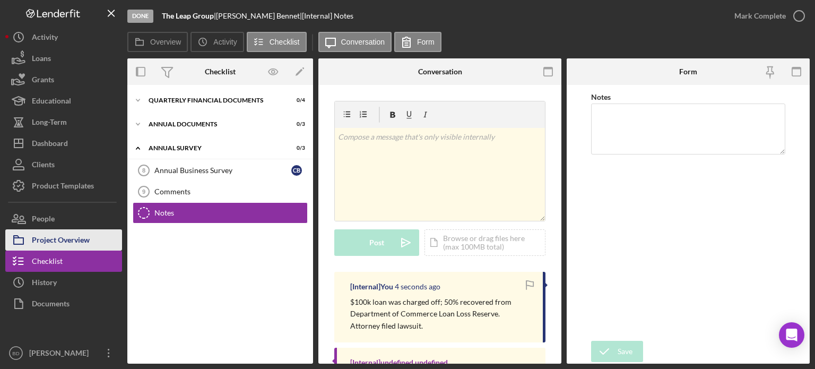
click at [59, 237] on div "Project Overview" at bounding box center [61, 241] width 58 height 24
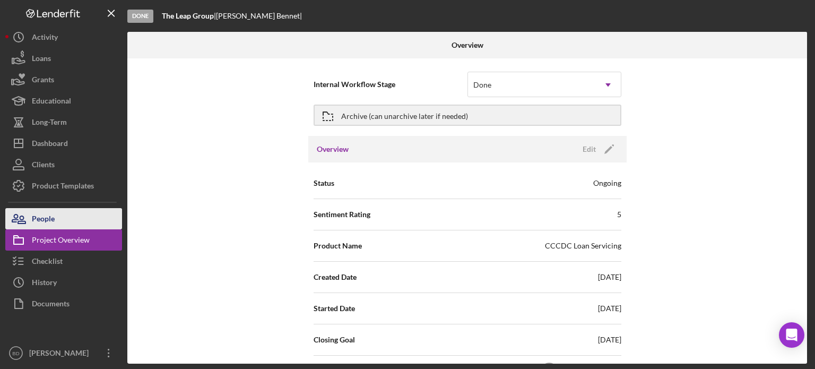
click at [55, 218] on button "People" at bounding box center [63, 218] width 117 height 21
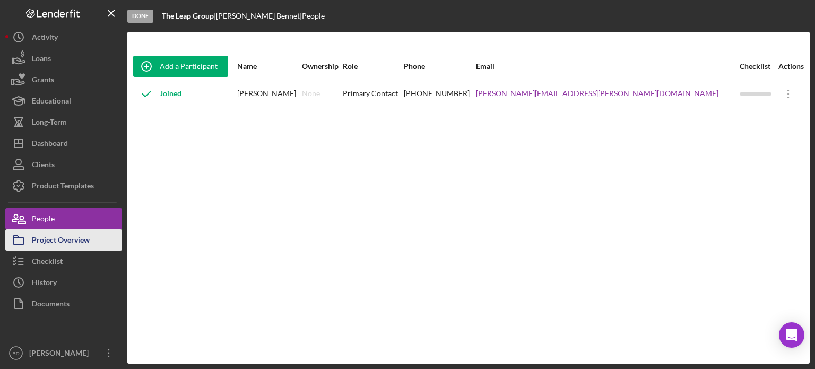
click at [57, 240] on div "Project Overview" at bounding box center [61, 241] width 58 height 24
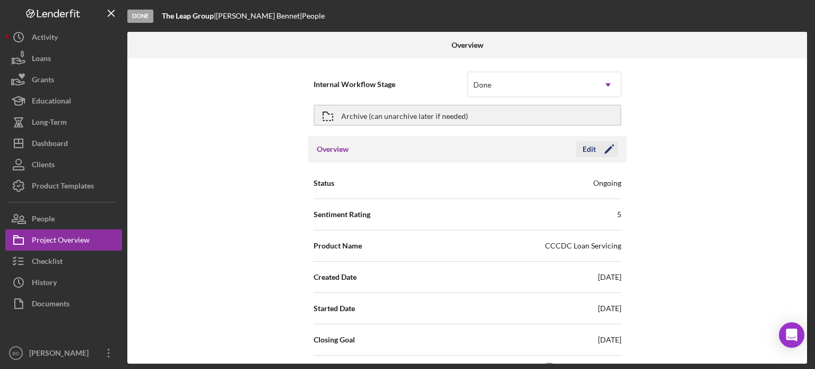
click at [592, 152] on div "Edit" at bounding box center [589, 149] width 13 height 16
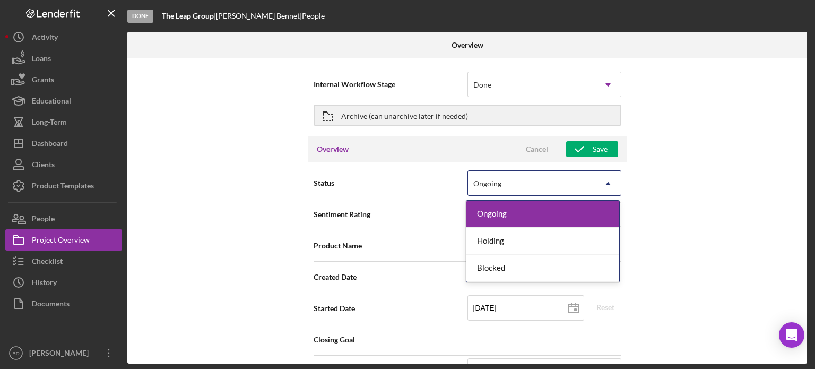
click at [546, 184] on div "Ongoing" at bounding box center [531, 183] width 127 height 24
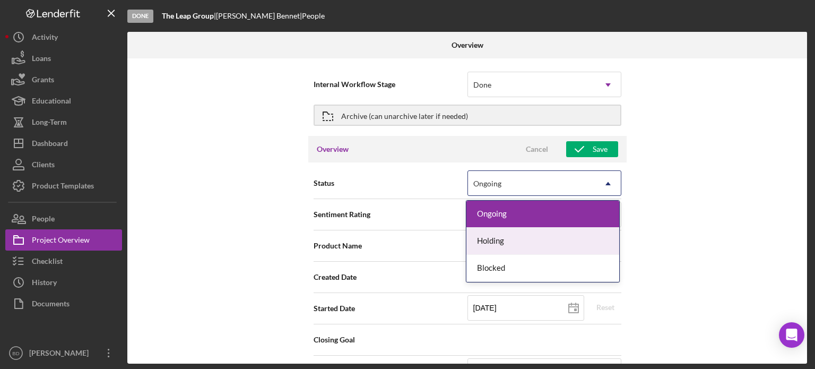
click at [274, 198] on div "Internal Workflow Stage Done Icon/Dropdown Arrow Archive (can unarchive later i…" at bounding box center [467, 210] width 680 height 305
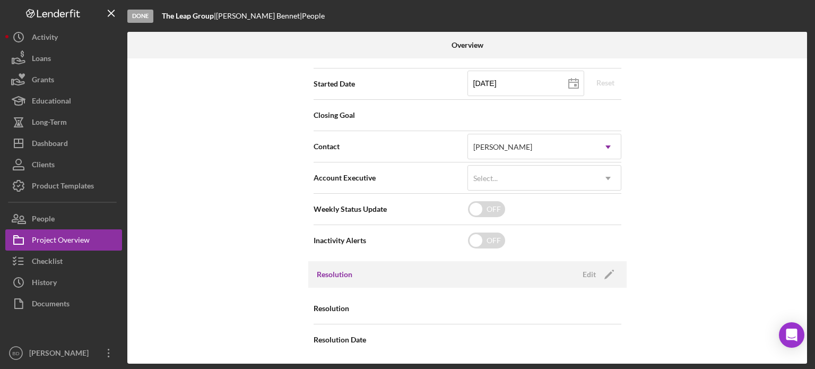
scroll to position [225, 0]
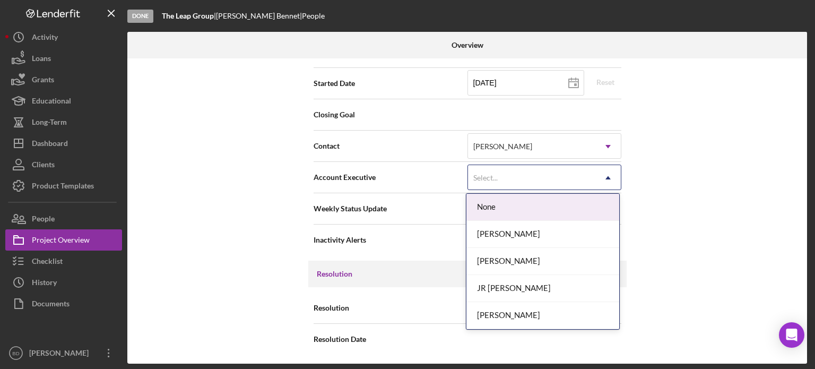
click at [524, 174] on div "Select..." at bounding box center [531, 178] width 127 height 24
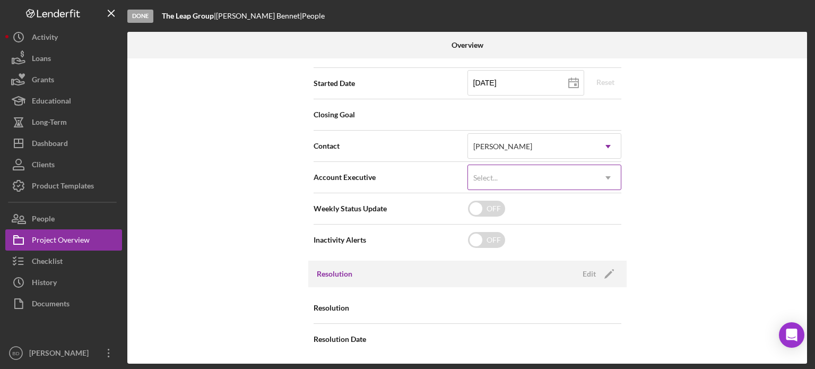
click at [524, 174] on div "Select..." at bounding box center [531, 178] width 127 height 24
click at [245, 163] on div "Internal Workflow Stage Done Icon/Dropdown Arrow Archive (can unarchive later i…" at bounding box center [467, 210] width 680 height 305
click at [584, 269] on div "Edit" at bounding box center [589, 274] width 13 height 16
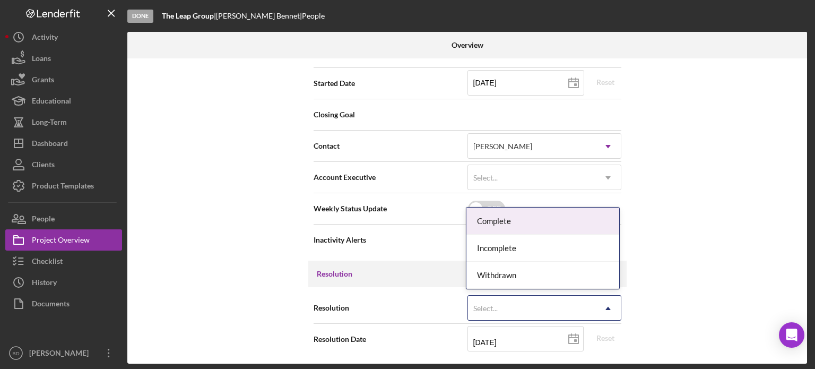
click at [491, 312] on div "Select..." at bounding box center [531, 308] width 127 height 24
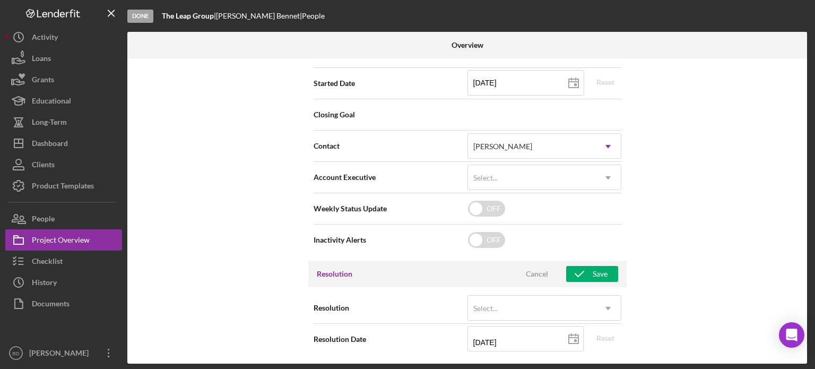
click at [210, 226] on div "Internal Workflow Stage Done Icon/Dropdown Arrow Archive (can unarchive later i…" at bounding box center [467, 210] width 680 height 305
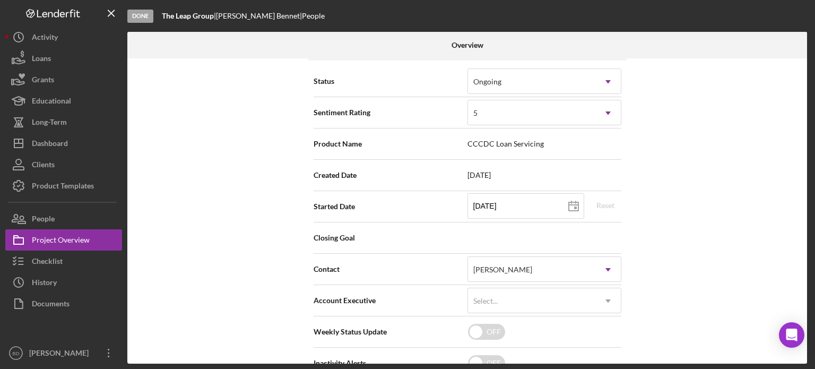
scroll to position [0, 0]
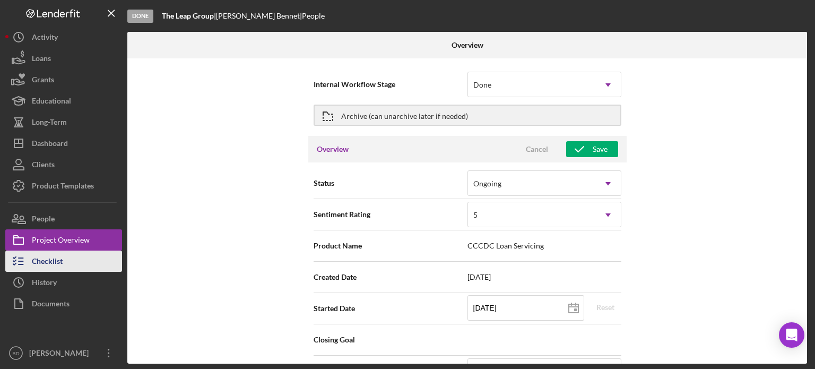
click at [64, 266] on button "Checklist" at bounding box center [63, 260] width 117 height 21
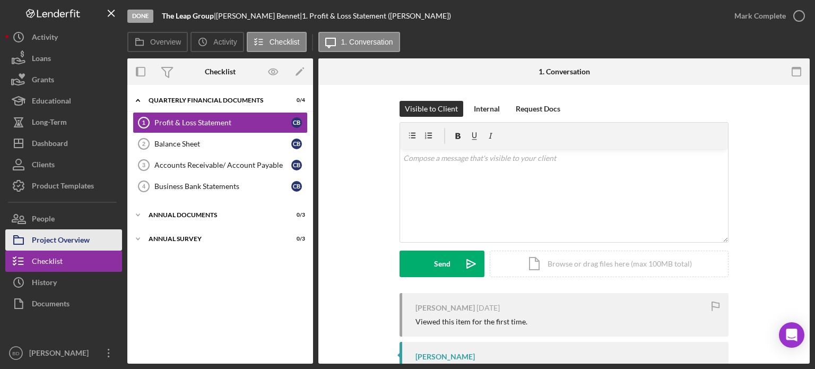
click at [51, 238] on div "Project Overview" at bounding box center [61, 241] width 58 height 24
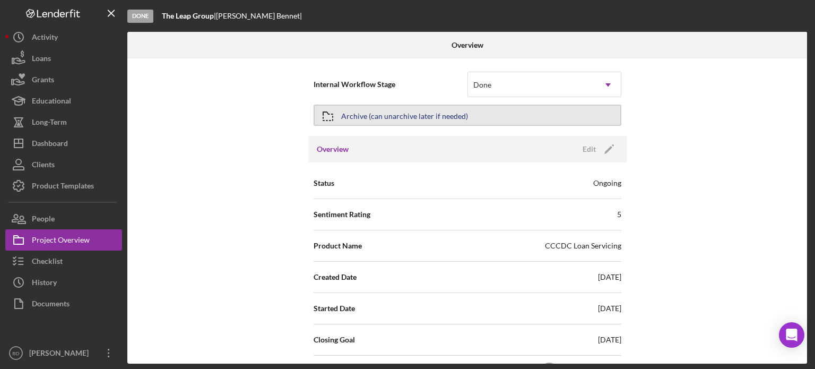
click at [348, 116] on div "Archive (can unarchive later if needed)" at bounding box center [404, 115] width 127 height 19
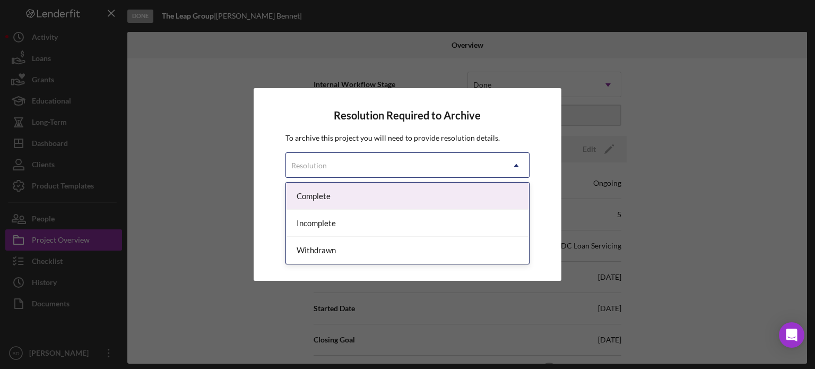
click at [335, 164] on div "Resolution" at bounding box center [395, 165] width 218 height 24
click at [341, 201] on div "Complete" at bounding box center [408, 196] width 244 height 27
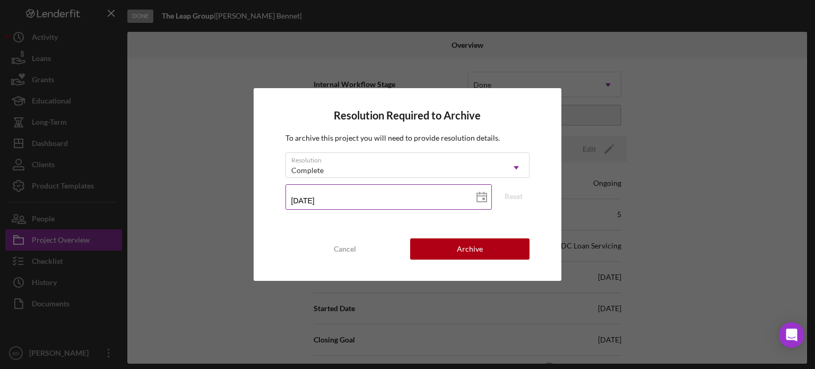
click at [438, 193] on input "[DATE]" at bounding box center [388, 196] width 207 height 25
click at [480, 197] on icon at bounding box center [481, 197] width 27 height 27
type input "[DATE]"
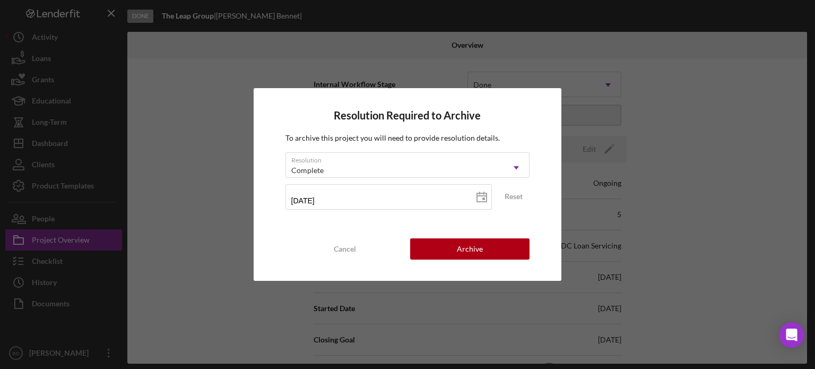
type input "[DATE]"
click at [473, 252] on div "Archive" at bounding box center [470, 248] width 26 height 21
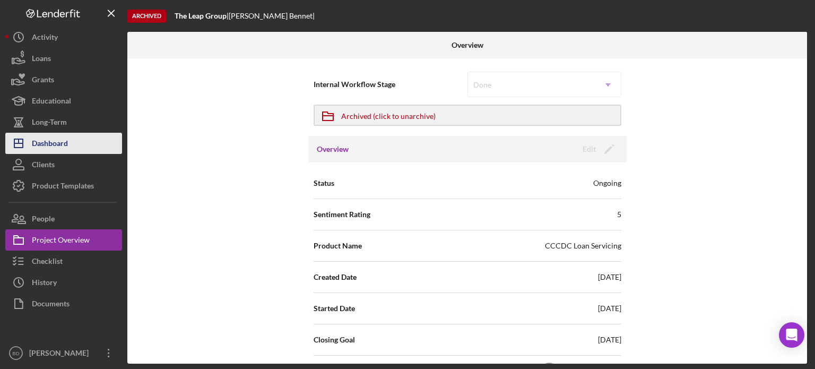
click at [62, 153] on div "Dashboard" at bounding box center [50, 145] width 36 height 24
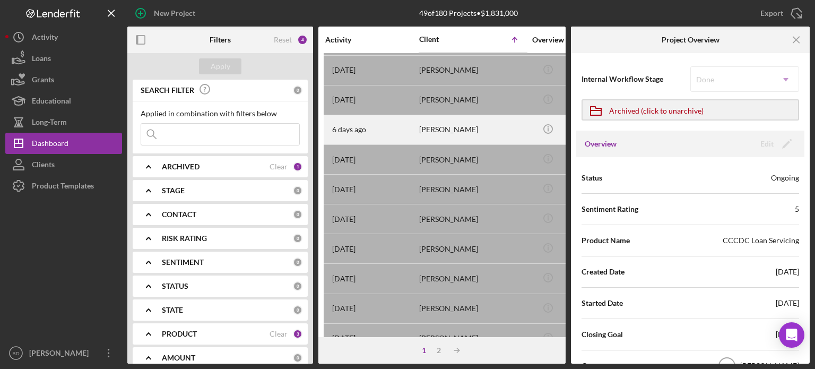
scroll to position [106, 0]
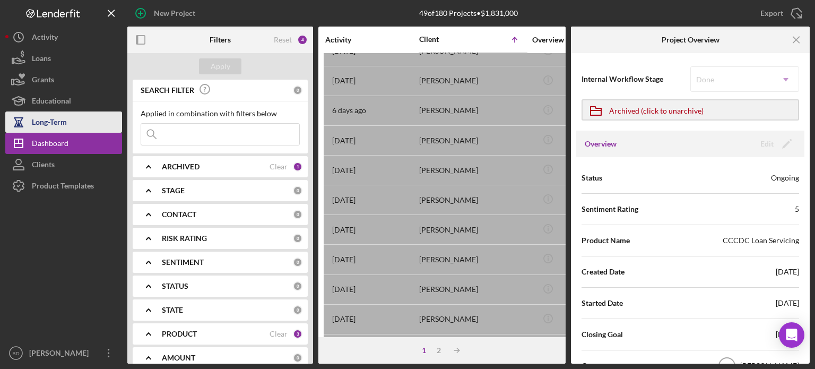
click at [56, 118] on div "Long-Term" at bounding box center [49, 123] width 35 height 24
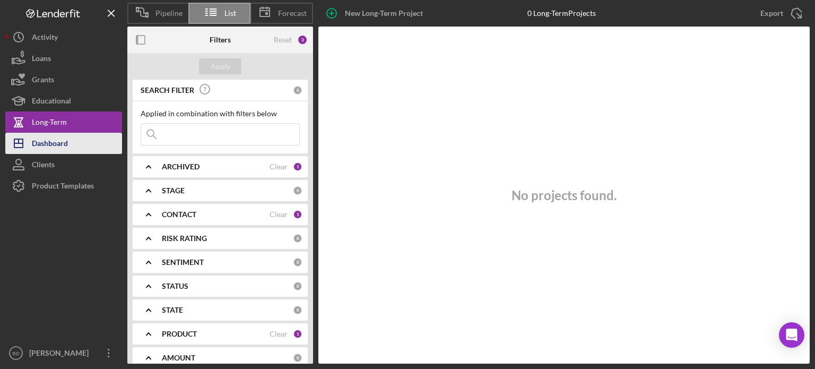
click at [36, 144] on div "Dashboard" at bounding box center [50, 145] width 36 height 24
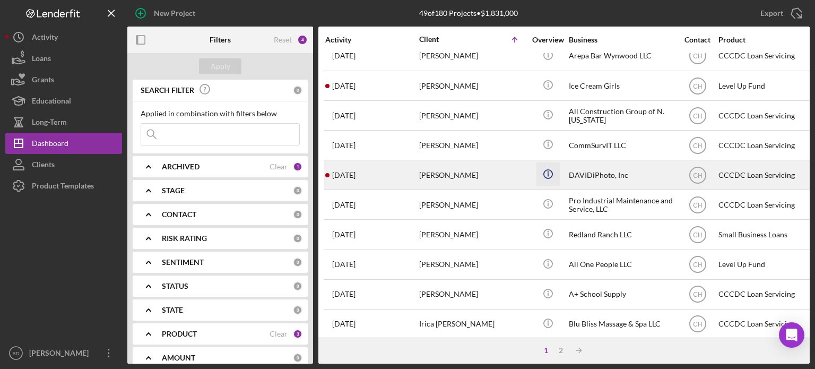
scroll to position [473, 0]
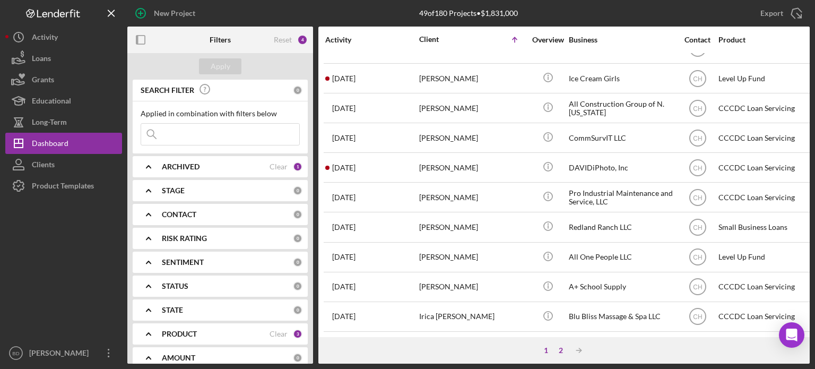
click at [559, 349] on div "2" at bounding box center [560, 350] width 15 height 8
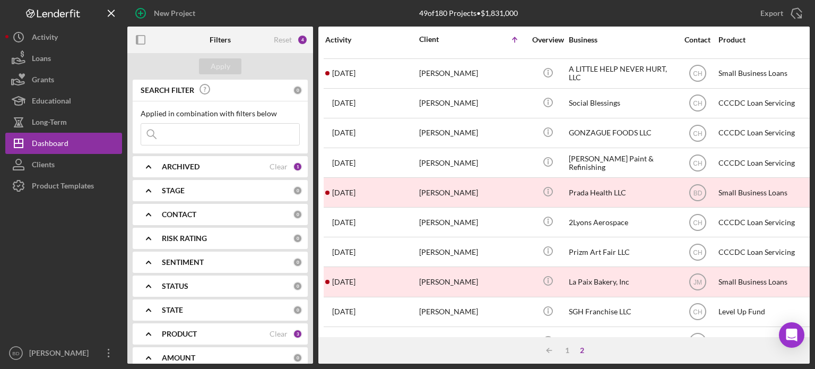
scroll to position [72, 0]
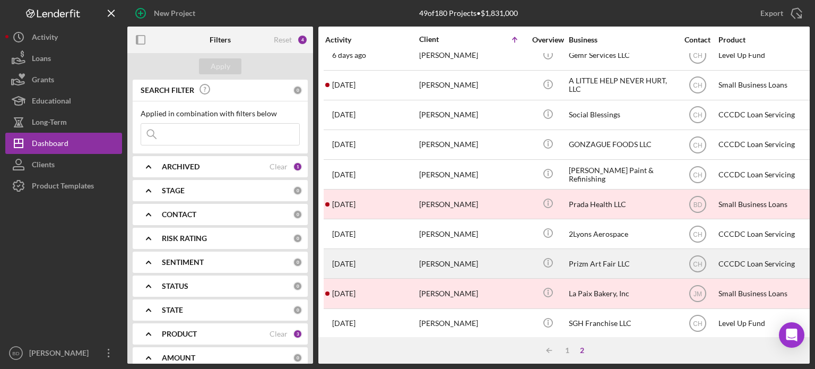
click at [468, 257] on div "[PERSON_NAME]" at bounding box center [472, 263] width 106 height 28
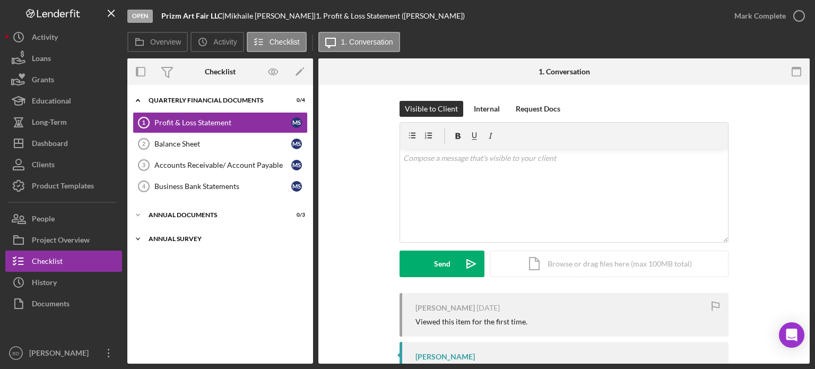
click at [146, 235] on icon "Icon/Expander" at bounding box center [137, 238] width 21 height 21
click at [300, 66] on icon "Icon/Edit" at bounding box center [300, 72] width 24 height 24
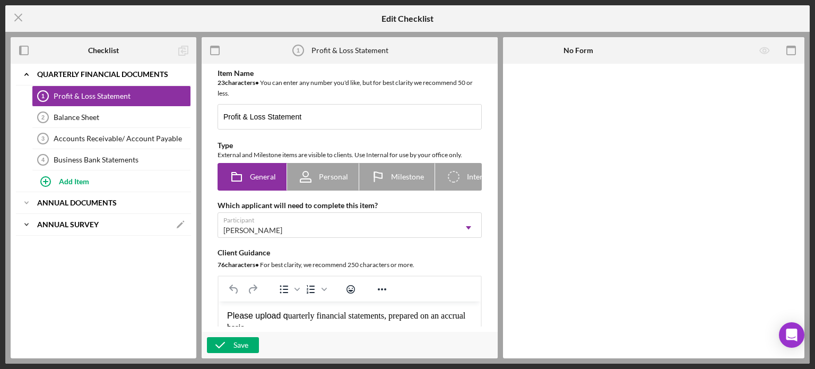
click at [81, 224] on b "Annual Survey" at bounding box center [68, 224] width 62 height 6
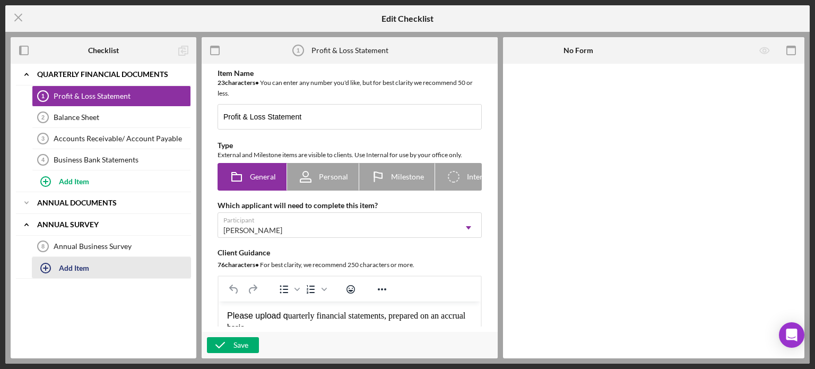
click at [75, 258] on div "Add Item" at bounding box center [74, 267] width 30 height 20
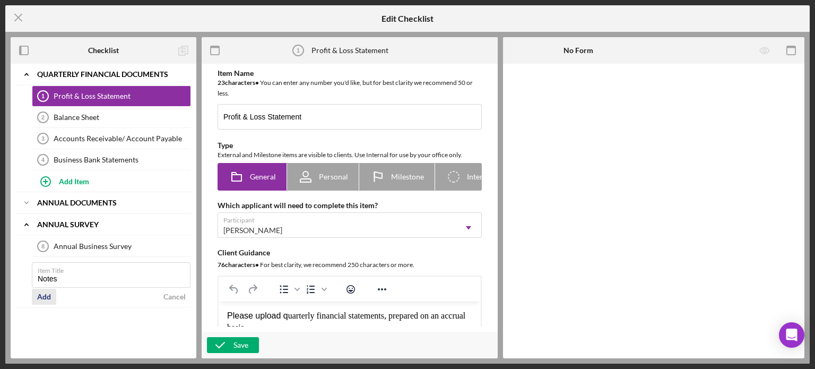
type input "Notes"
click at [49, 299] on div "Add" at bounding box center [44, 297] width 14 height 16
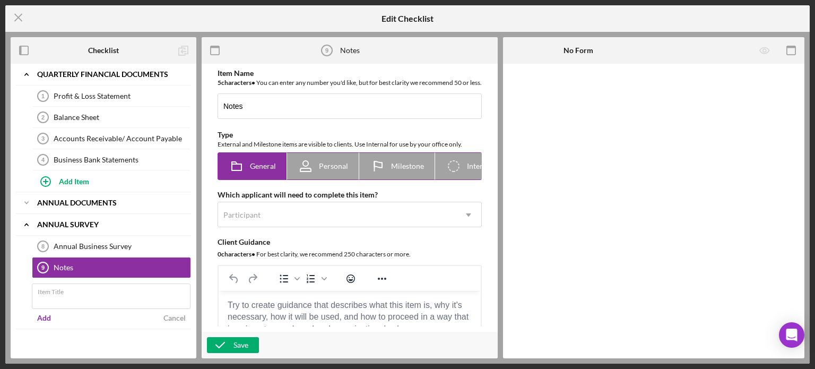
click at [461, 171] on icon "Icon/Checklist Item Internal" at bounding box center [453, 166] width 27 height 27
radio input "false"
radio input "true"
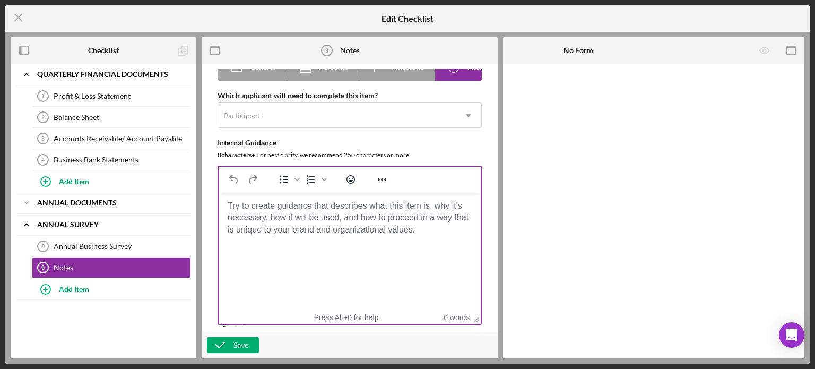
scroll to position [106, 0]
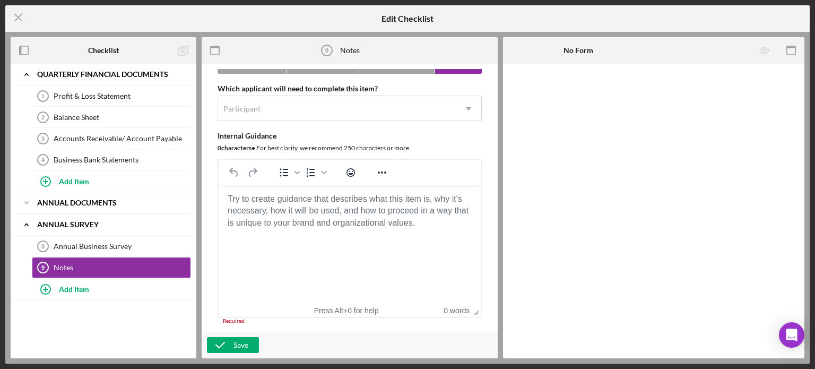
click at [282, 204] on body "Rich Text Area. Press ALT-0 for help." at bounding box center [349, 199] width 245 height 12
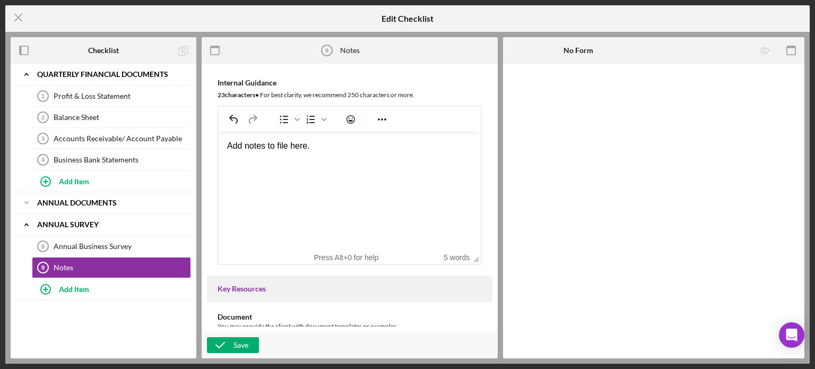
scroll to position [0, 0]
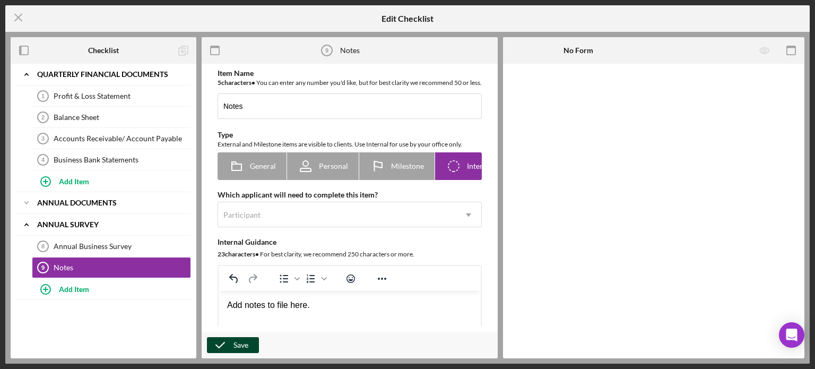
click at [228, 342] on icon "button" at bounding box center [220, 345] width 27 height 27
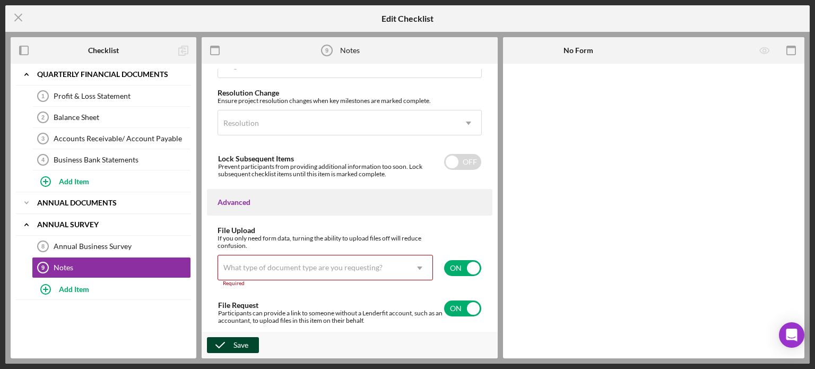
scroll to position [815, 0]
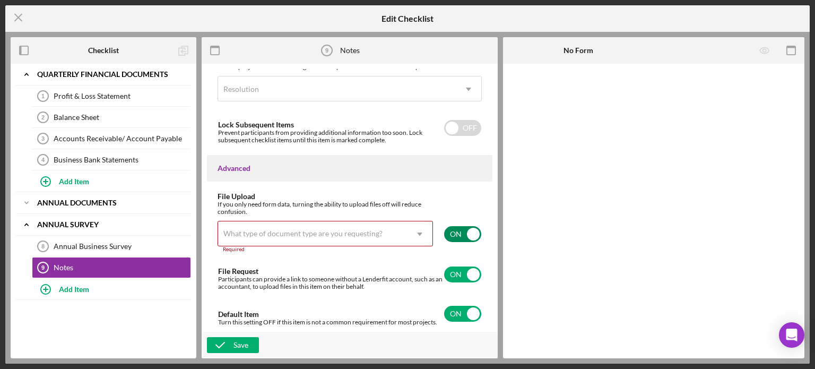
click at [461, 233] on input "checkbox" at bounding box center [462, 234] width 37 height 16
checkbox input "false"
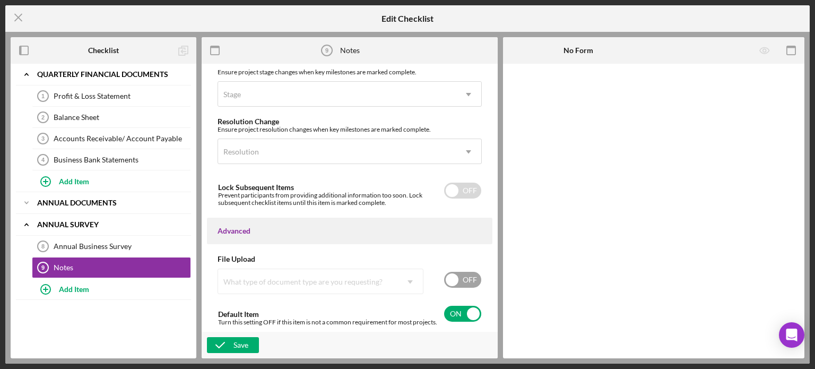
scroll to position [753, 0]
click at [223, 342] on icon "button" at bounding box center [220, 345] width 27 height 27
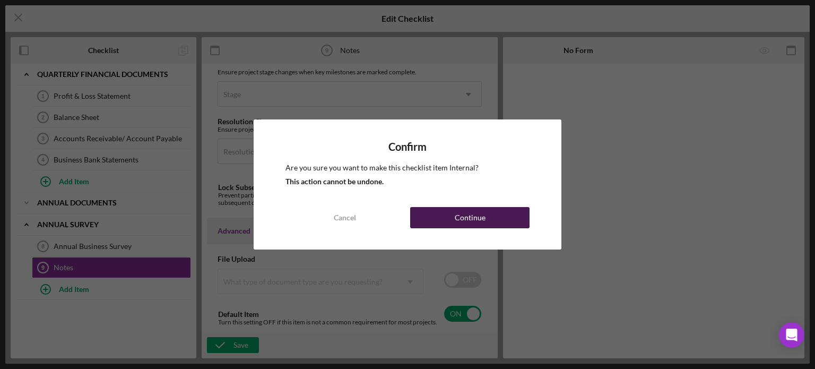
click at [448, 214] on button "Continue" at bounding box center [469, 217] width 119 height 21
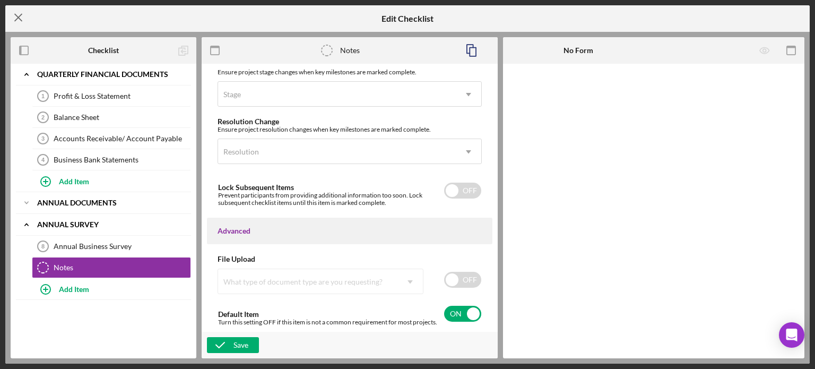
click at [15, 14] on icon "Icon/Menu Close" at bounding box center [18, 17] width 27 height 27
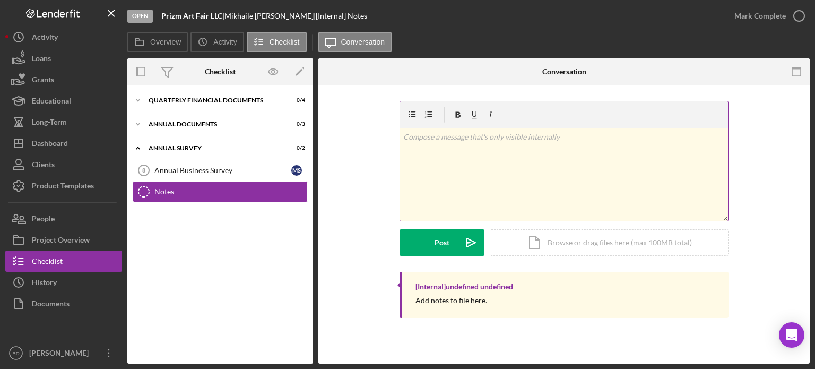
click at [511, 195] on div "v Color teal Color pink Remove color Add row above Add row below Add column bef…" at bounding box center [564, 174] width 328 height 93
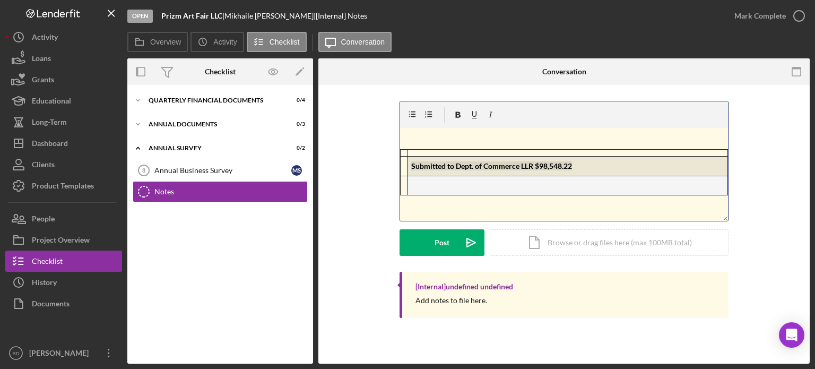
scroll to position [23, 0]
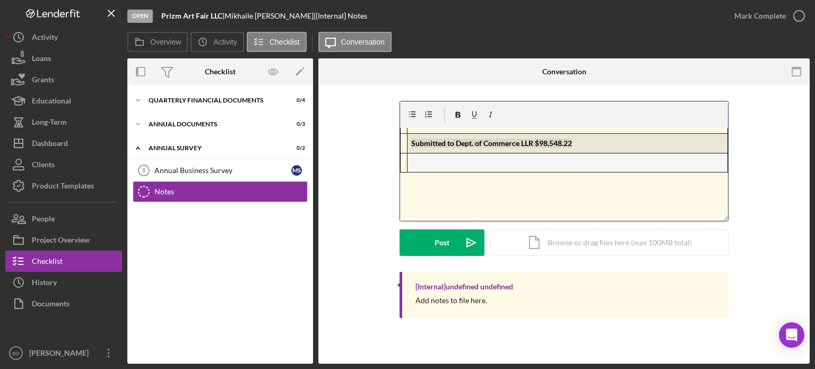
drag, startPoint x: 497, startPoint y: 206, endPoint x: 452, endPoint y: 203, distance: 44.7
click at [452, 203] on p at bounding box center [564, 206] width 322 height 24
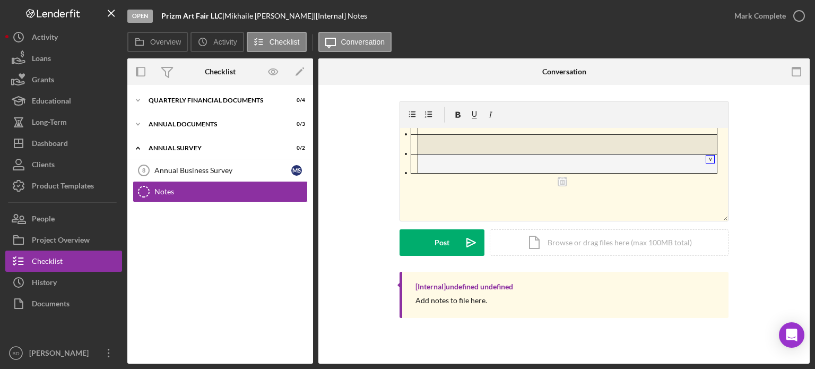
drag, startPoint x: 399, startPoint y: 173, endPoint x: 393, endPoint y: 96, distance: 77.7
click at [393, 96] on div "v Color teal Color pink Remove color Add row above Add row below Add column bef…" at bounding box center [563, 212] width 491 height 254
drag, startPoint x: 480, startPoint y: 196, endPoint x: 565, endPoint y: 192, distance: 85.6
click at [487, 187] on div "v Color teal Color pink Remove color Add row above Add row below Add column bef…" at bounding box center [564, 174] width 328 height 93
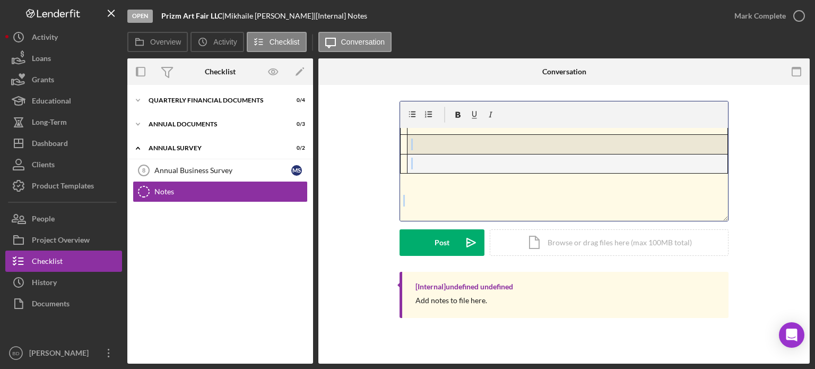
scroll to position [0, 0]
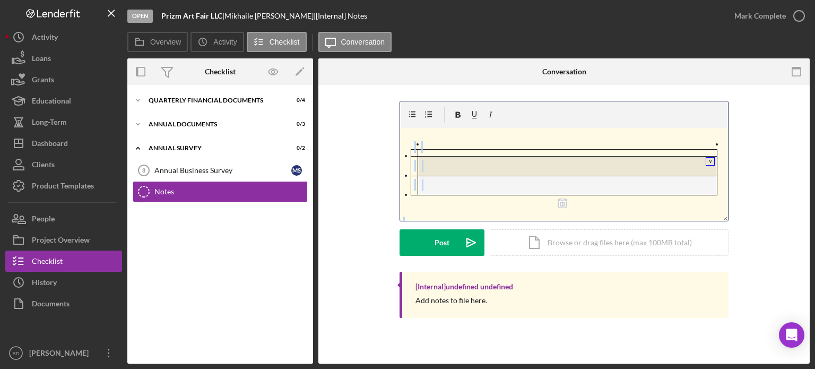
drag, startPoint x: 492, startPoint y: 202, endPoint x: 384, endPoint y: 109, distance: 142.6
click at [384, 109] on div "v Color teal Color pink Remove color Add row above Add row below Add column bef…" at bounding box center [563, 186] width 459 height 171
drag, startPoint x: 458, startPoint y: 221, endPoint x: 427, endPoint y: 167, distance: 62.3
click at [427, 167] on form "v Color teal Color pink Remove color Add row above Add row below Add column bef…" at bounding box center [563, 178] width 329 height 155
click at [421, 148] on div at bounding box center [421, 147] width 6 height 18
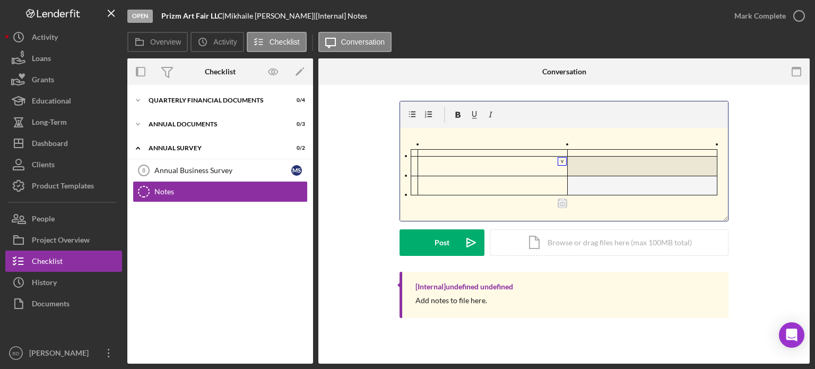
click at [436, 164] on p at bounding box center [493, 166] width 142 height 12
click at [568, 204] on div "v Color teal Color pink Remove color Add row above Add row below Add column bef…" at bounding box center [564, 174] width 328 height 93
drag, startPoint x: 559, startPoint y: 203, endPoint x: 563, endPoint y: 189, distance: 14.4
click at [559, 202] on div "v Color teal Color pink Remove color Add row above Add row below Add column bef…" at bounding box center [564, 174] width 328 height 93
click at [564, 182] on td at bounding box center [487, 186] width 160 height 20
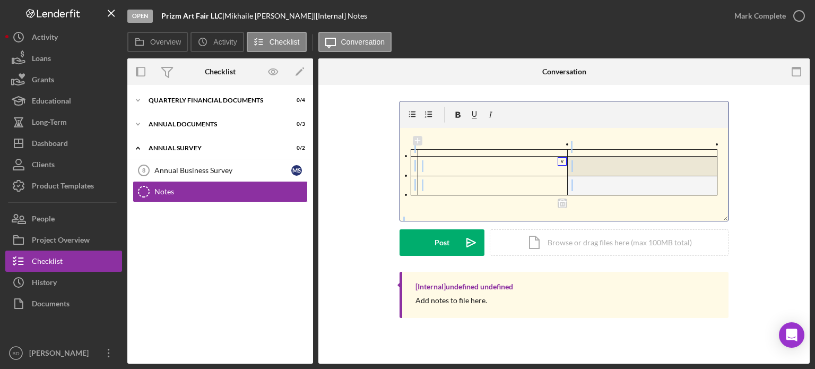
drag, startPoint x: 563, startPoint y: 203, endPoint x: 383, endPoint y: 121, distance: 198.5
click at [383, 121] on div "v Color teal Color pink Remove color Add row above Add row below Add column bef…" at bounding box center [563, 186] width 459 height 171
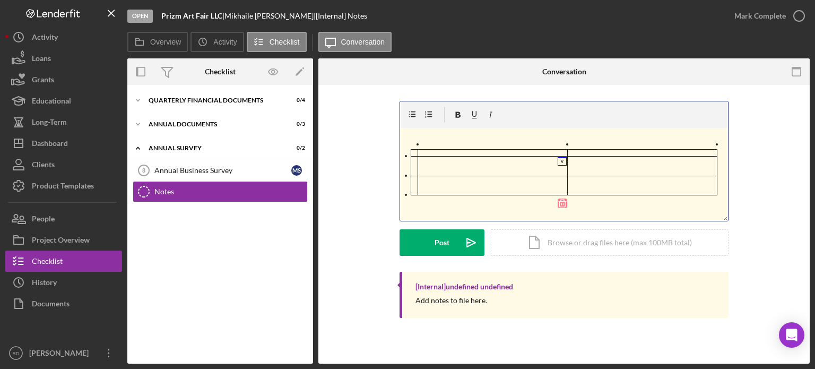
click at [559, 203] on icon at bounding box center [563, 203] width 10 height 10
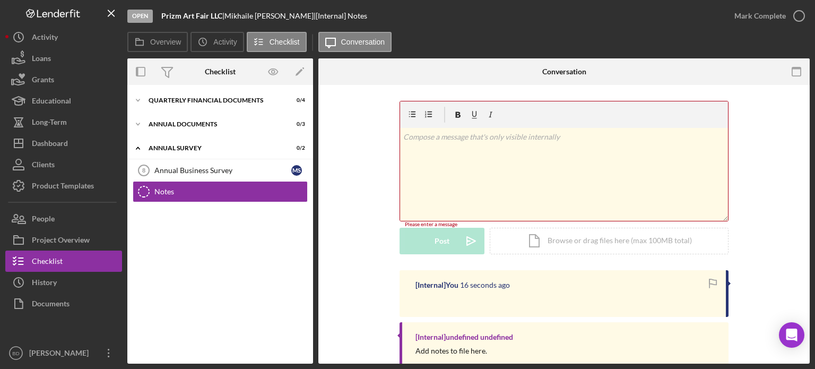
click at [446, 159] on div "v Color teal Color pink Remove color Add row above Add row below Add column bef…" at bounding box center [564, 174] width 328 height 93
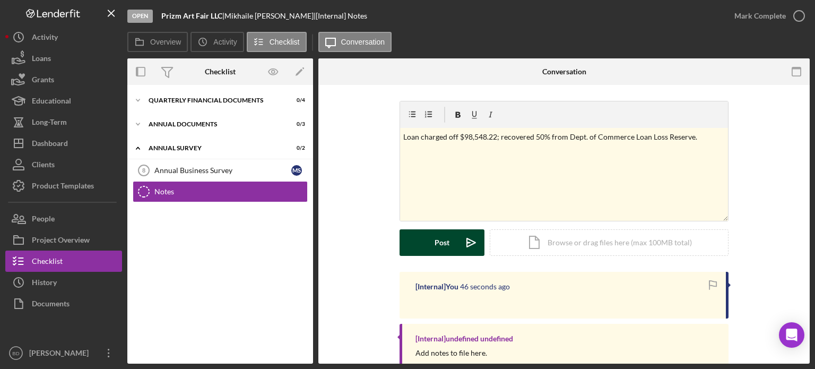
click at [455, 240] on button "Post Icon/icon-invite-send" at bounding box center [441, 242] width 85 height 27
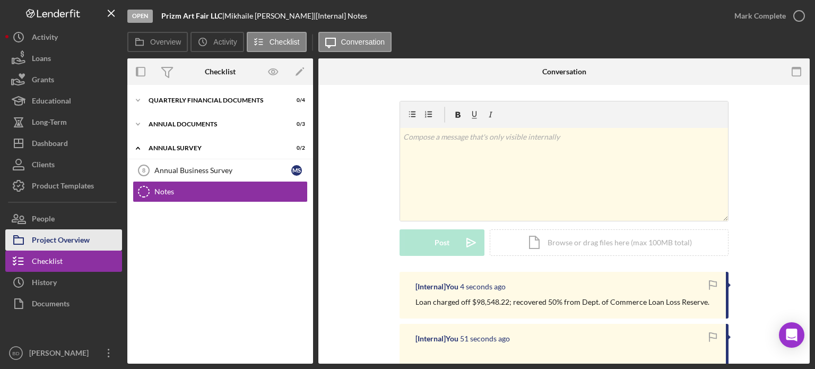
click at [66, 234] on div "Project Overview" at bounding box center [61, 241] width 58 height 24
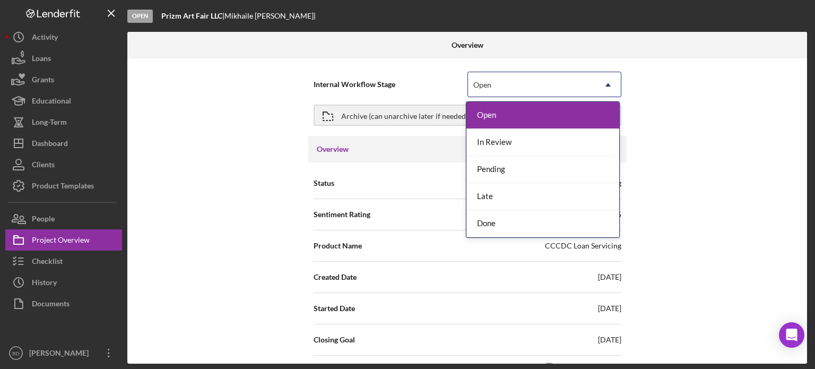
click at [540, 87] on div "Open" at bounding box center [531, 85] width 127 height 24
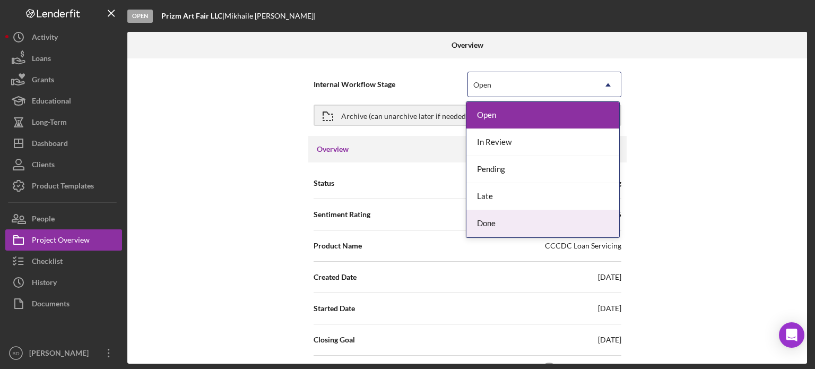
click at [506, 225] on div "Done" at bounding box center [542, 223] width 153 height 27
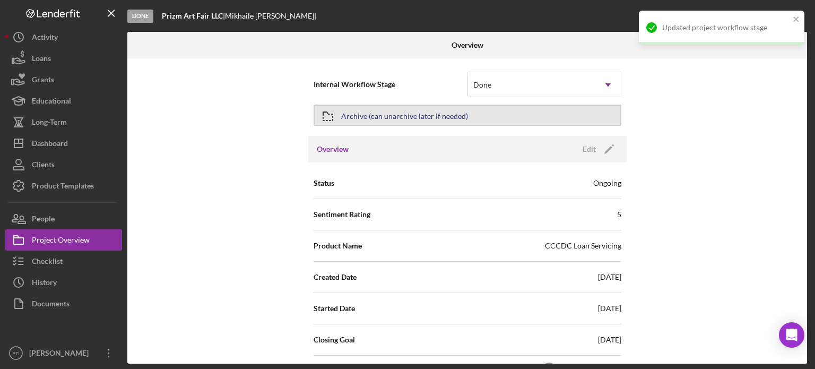
click at [357, 115] on div "Archive (can unarchive later if needed)" at bounding box center [404, 115] width 127 height 19
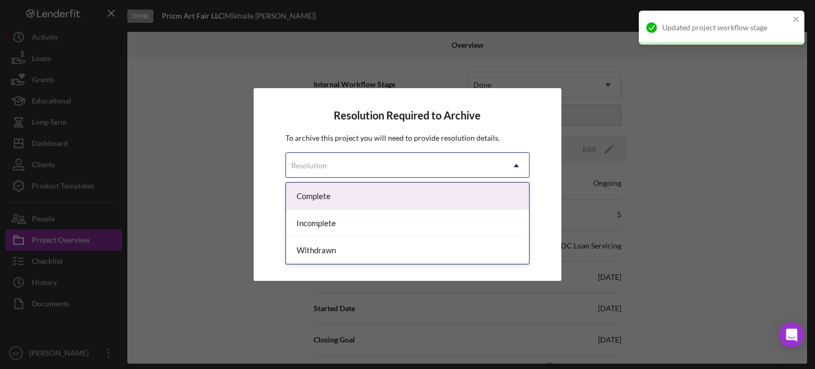
click at [353, 159] on div "Resolution" at bounding box center [395, 165] width 218 height 24
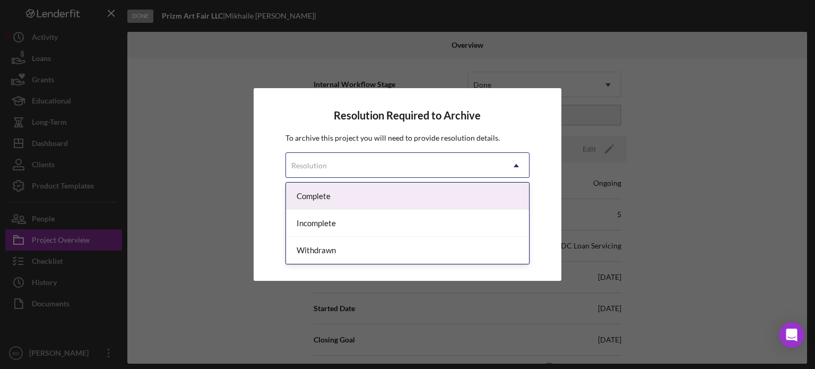
click at [336, 201] on div "Complete" at bounding box center [408, 196] width 244 height 27
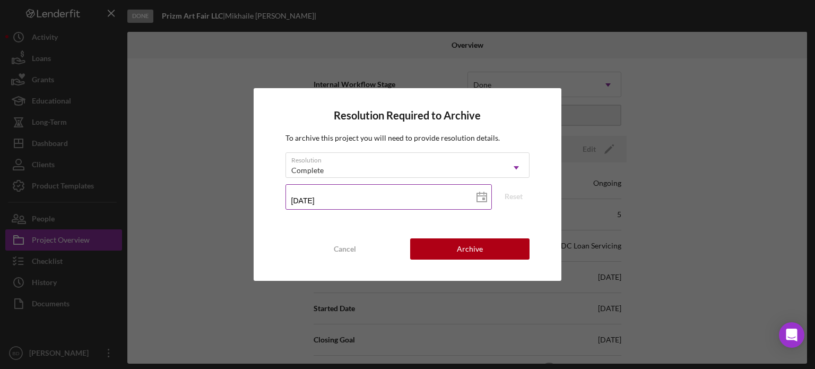
click at [479, 193] on icon at bounding box center [481, 197] width 27 height 27
type input "[DATE]"
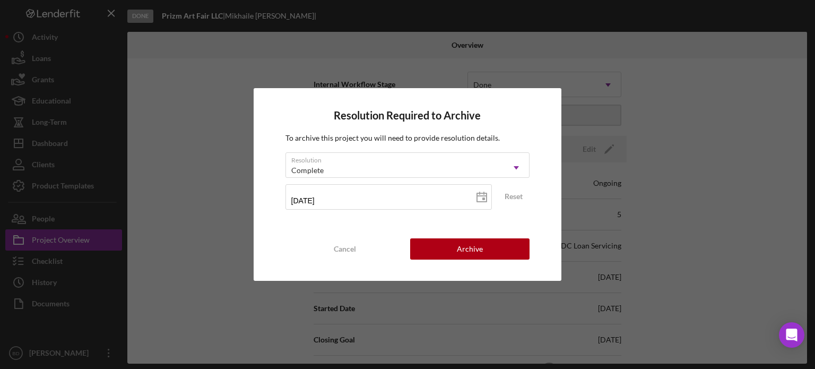
type input "[DATE]"
click at [475, 244] on div "Archive" at bounding box center [470, 248] width 26 height 21
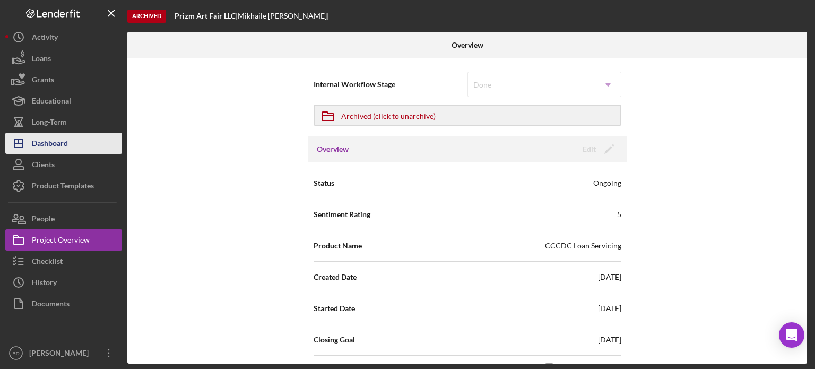
click at [47, 144] on div "Dashboard" at bounding box center [50, 145] width 36 height 24
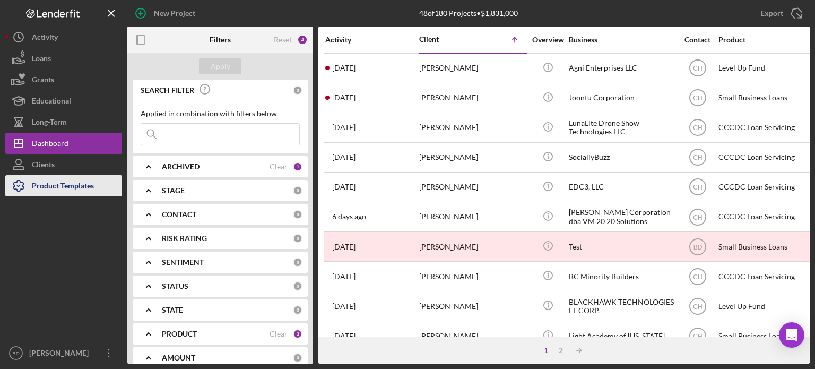
click at [59, 178] on div "Product Templates" at bounding box center [63, 187] width 62 height 24
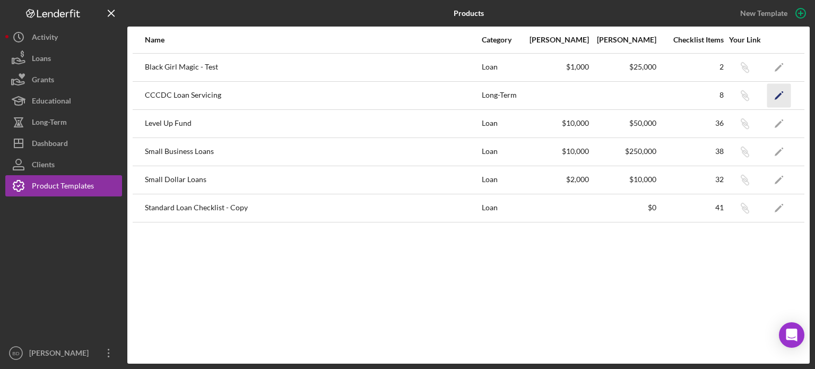
click at [777, 93] on icon "Icon/Edit" at bounding box center [779, 95] width 24 height 24
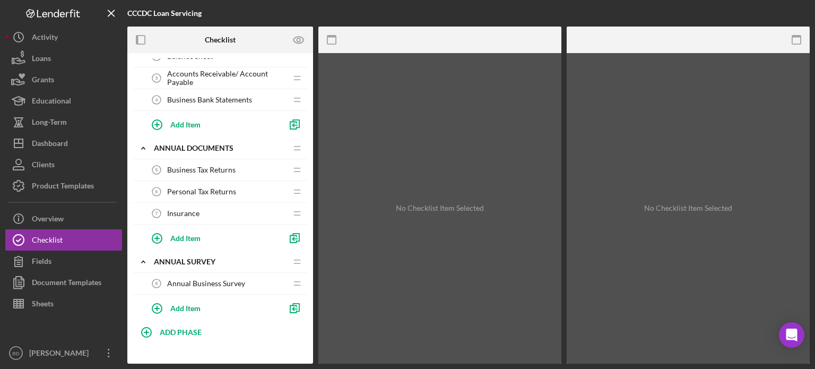
scroll to position [65, 0]
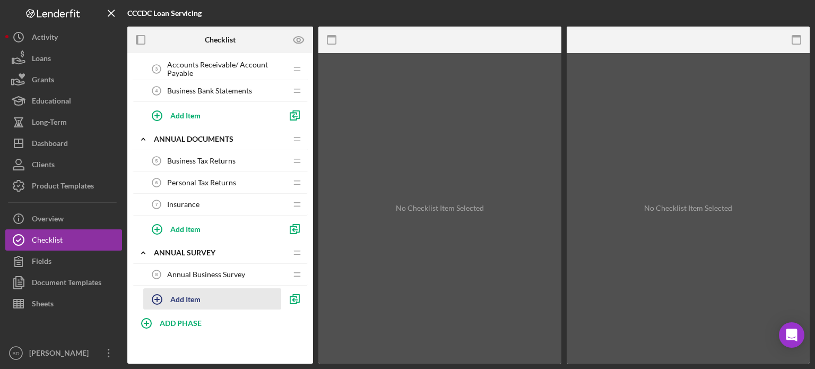
click at [187, 294] on div "Add Item" at bounding box center [185, 299] width 30 height 20
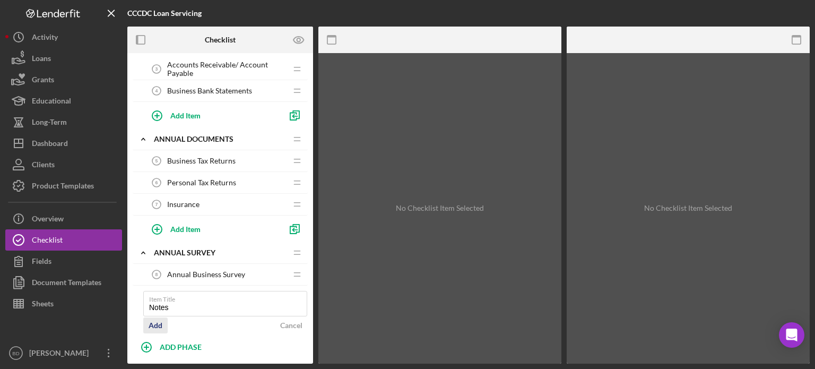
type input "Notes"
click at [161, 326] on div "Add" at bounding box center [156, 325] width 14 height 16
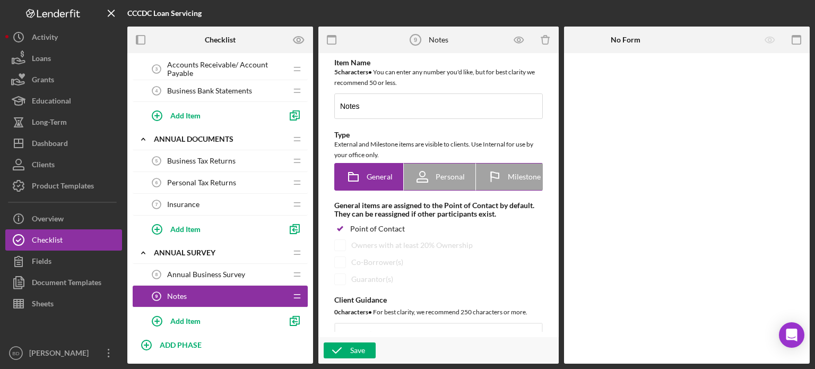
scroll to position [0, 79]
click at [506, 172] on span "Internal" at bounding box center [519, 176] width 26 height 8
radio input "false"
radio input "true"
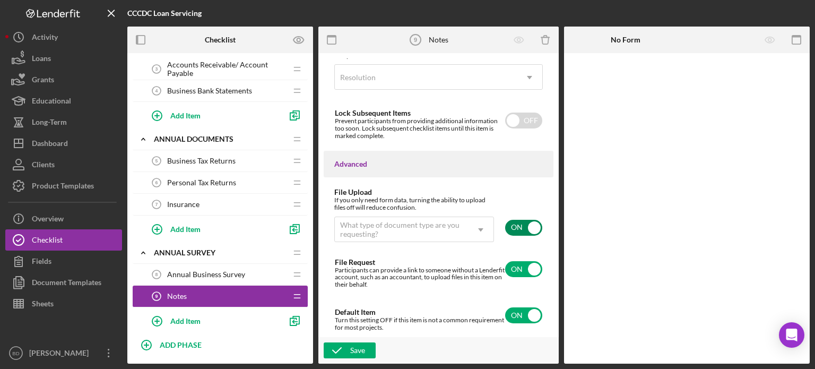
click at [526, 237] on div "ON" at bounding box center [524, 227] width 38 height 22
checkbox input "false"
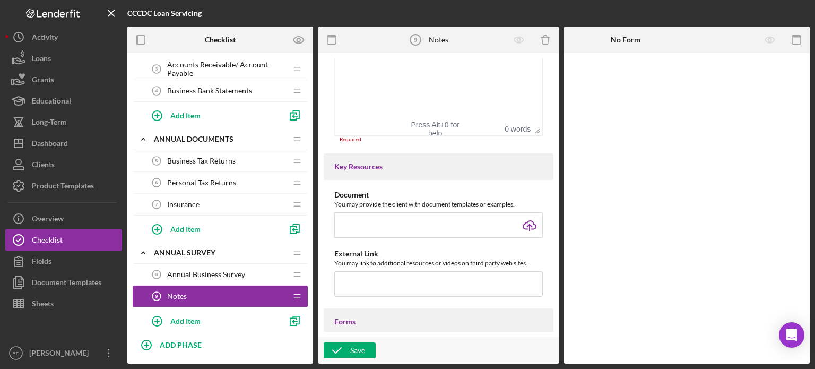
scroll to position [125, 0]
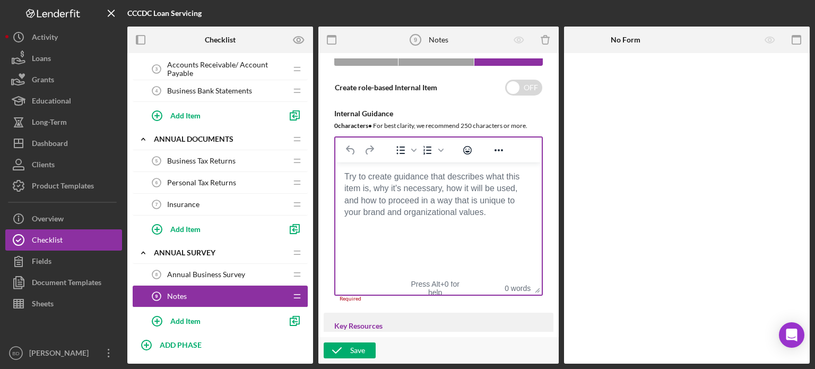
click at [393, 183] on body "Rich Text Area. Press ALT-0 for help." at bounding box center [438, 177] width 189 height 12
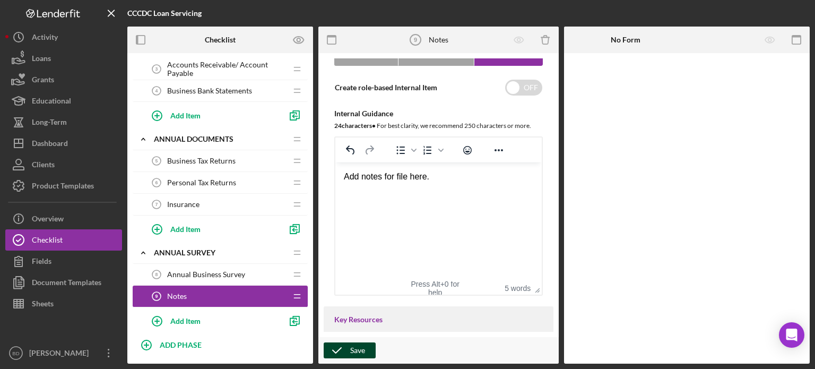
click at [357, 350] on div "Save" at bounding box center [357, 350] width 15 height 16
click at [201, 270] on span "Annual Business Survey" at bounding box center [206, 274] width 78 height 8
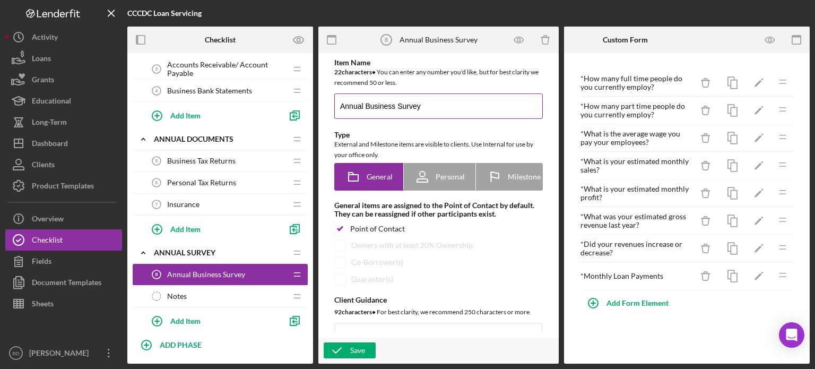
click at [339, 108] on input "Annual Business Survey" at bounding box center [438, 105] width 209 height 25
type input "Semi Annual Business Survey"
click at [349, 346] on icon "button" at bounding box center [337, 350] width 27 height 27
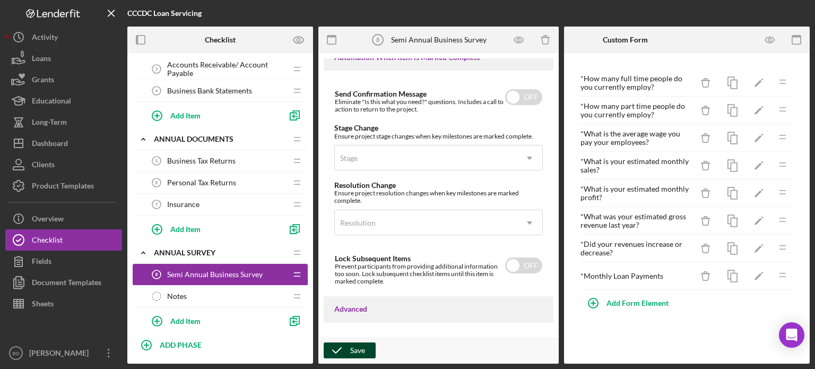
scroll to position [817, 0]
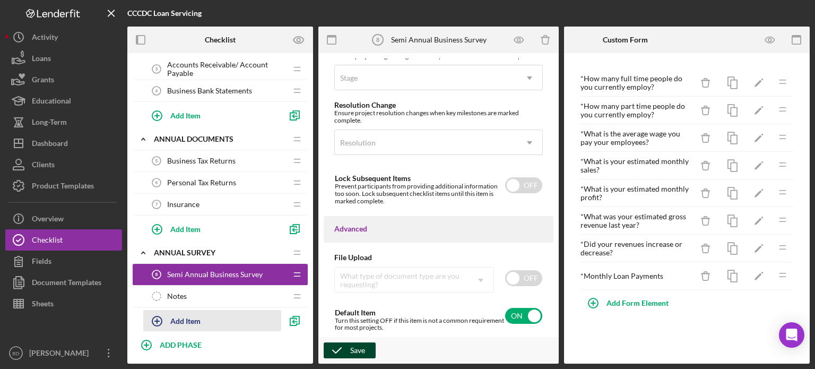
click at [189, 317] on div "Add Item" at bounding box center [185, 320] width 30 height 20
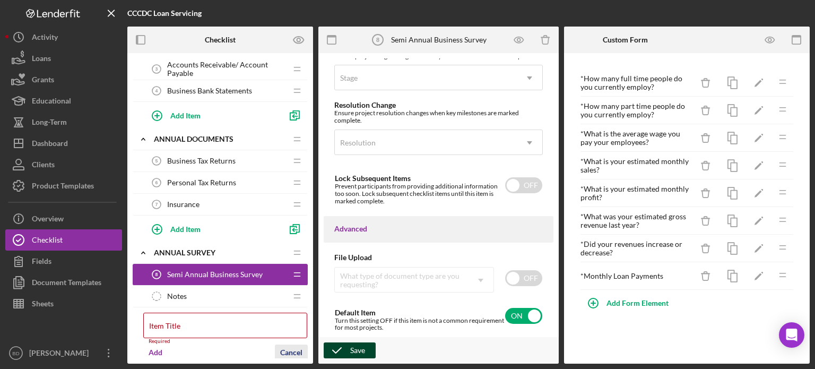
click at [292, 344] on div "Cancel" at bounding box center [291, 352] width 22 height 16
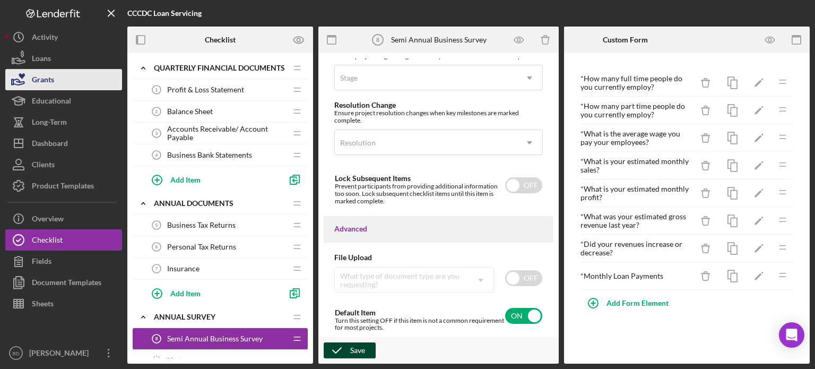
scroll to position [0, 0]
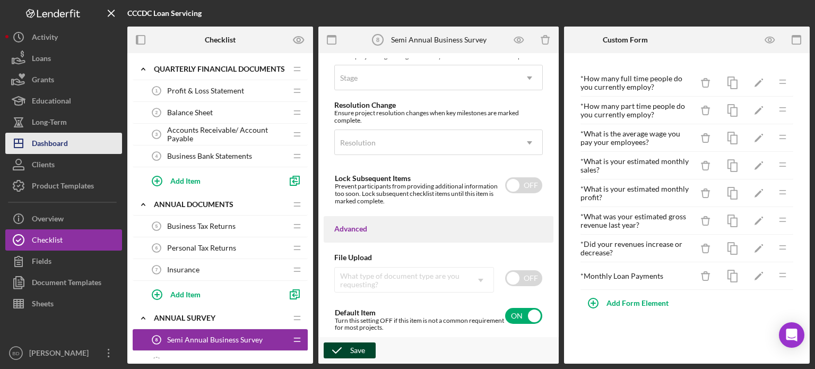
click at [55, 142] on div "Dashboard" at bounding box center [50, 145] width 36 height 24
